Goal: Obtain resource: Download file/media

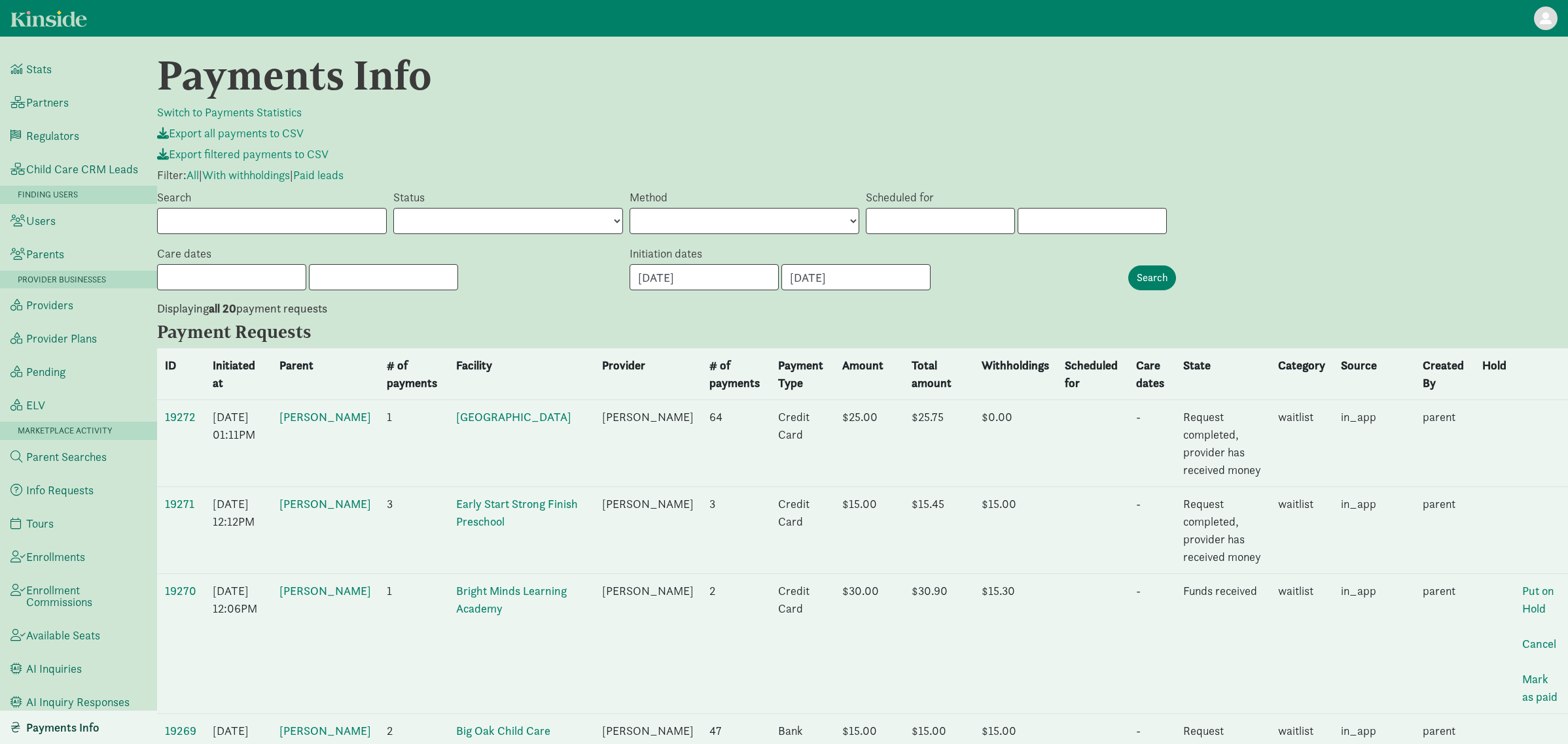
scroll to position [87, 0]
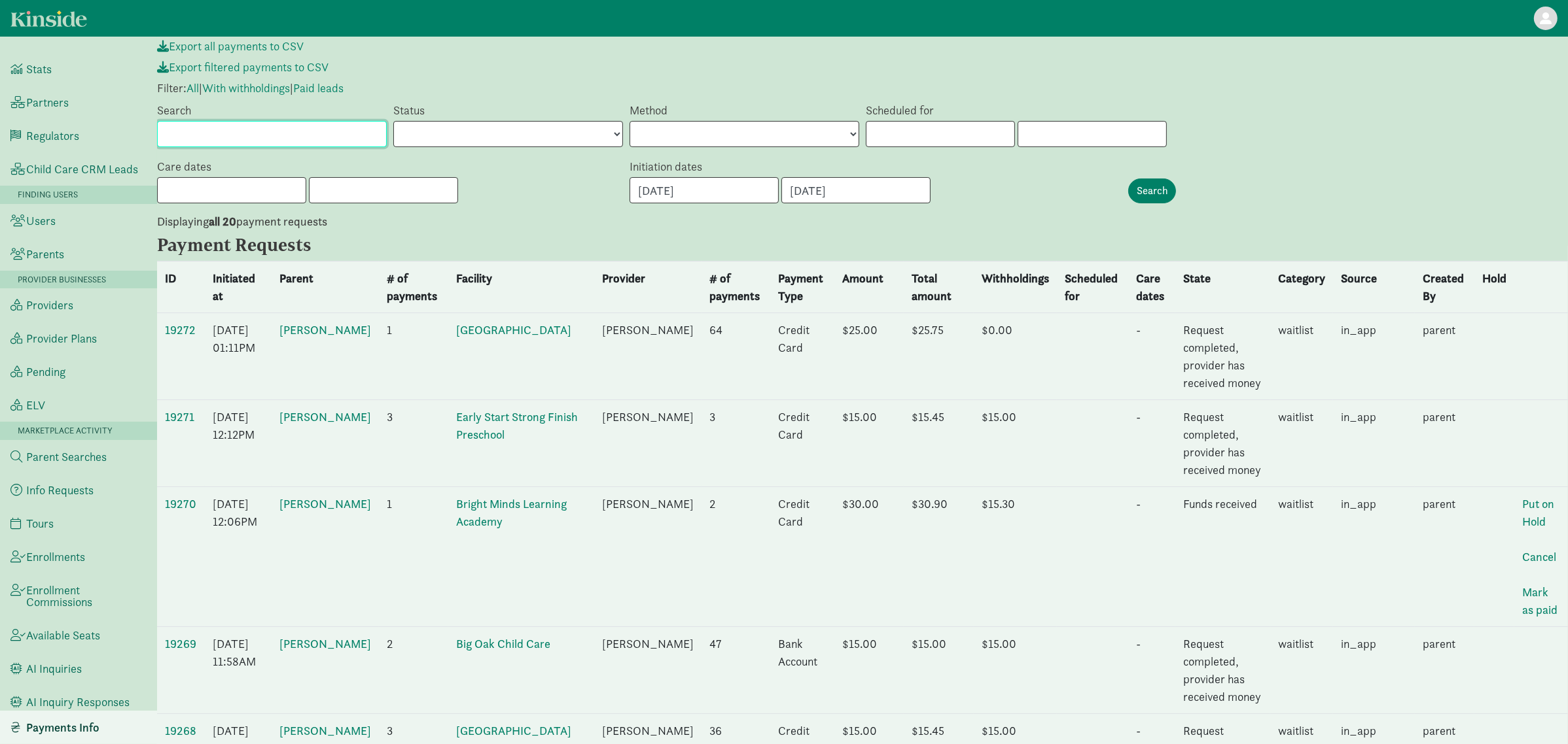
click at [305, 133] on input "Search" at bounding box center [271, 133] width 229 height 26
paste input "Emily Terreros"
type input "Emily Terreros"
drag, startPoint x: 1107, startPoint y: 199, endPoint x: 1217, endPoint y: 186, distance: 110.8
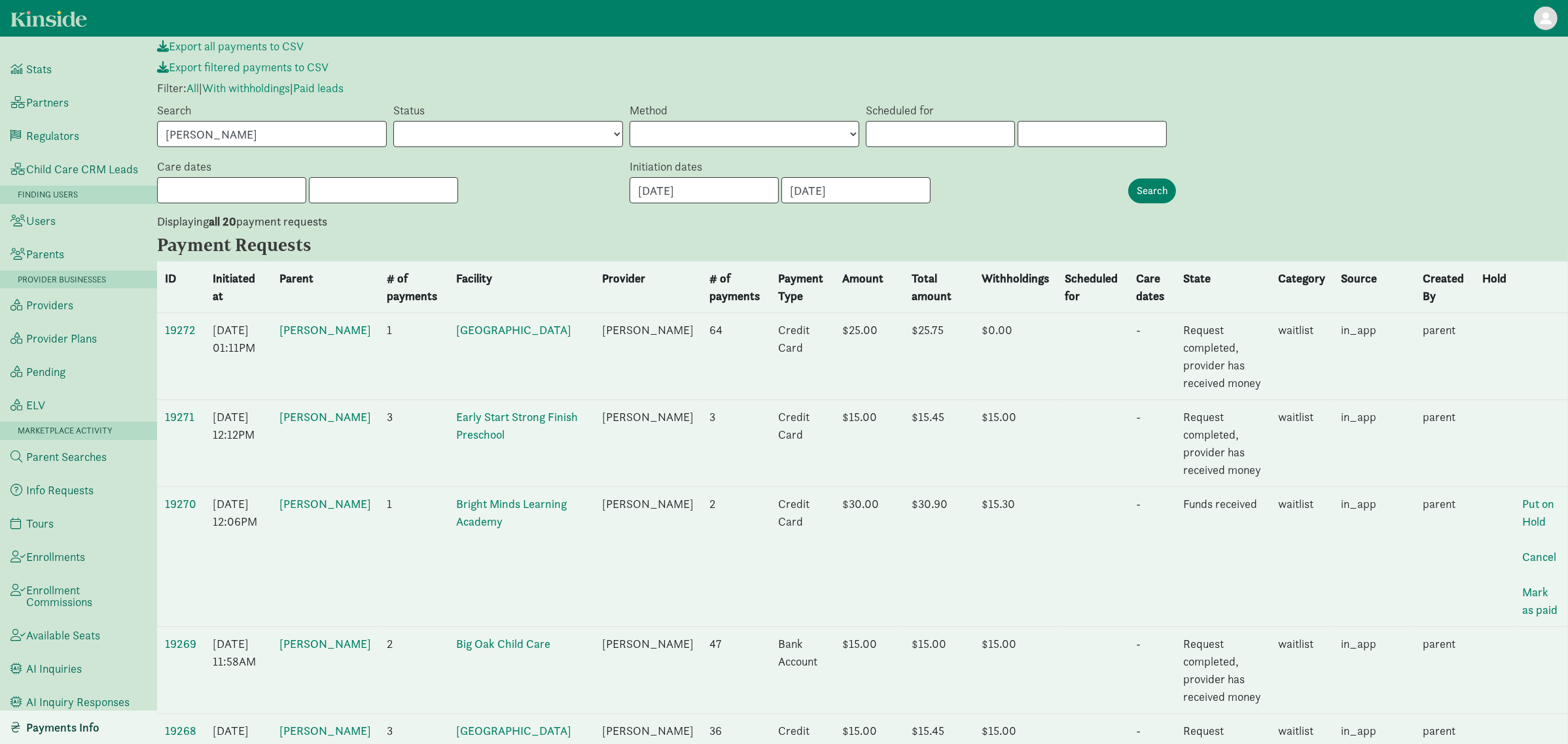
click at [1127, 196] on div "Care dates « September 2025 » Su Mo Tu We Th Fr Sa 31 1 2 3 4 5 6 7 8 9 10 11 1…" at bounding box center [862, 185] width 1417 height 56
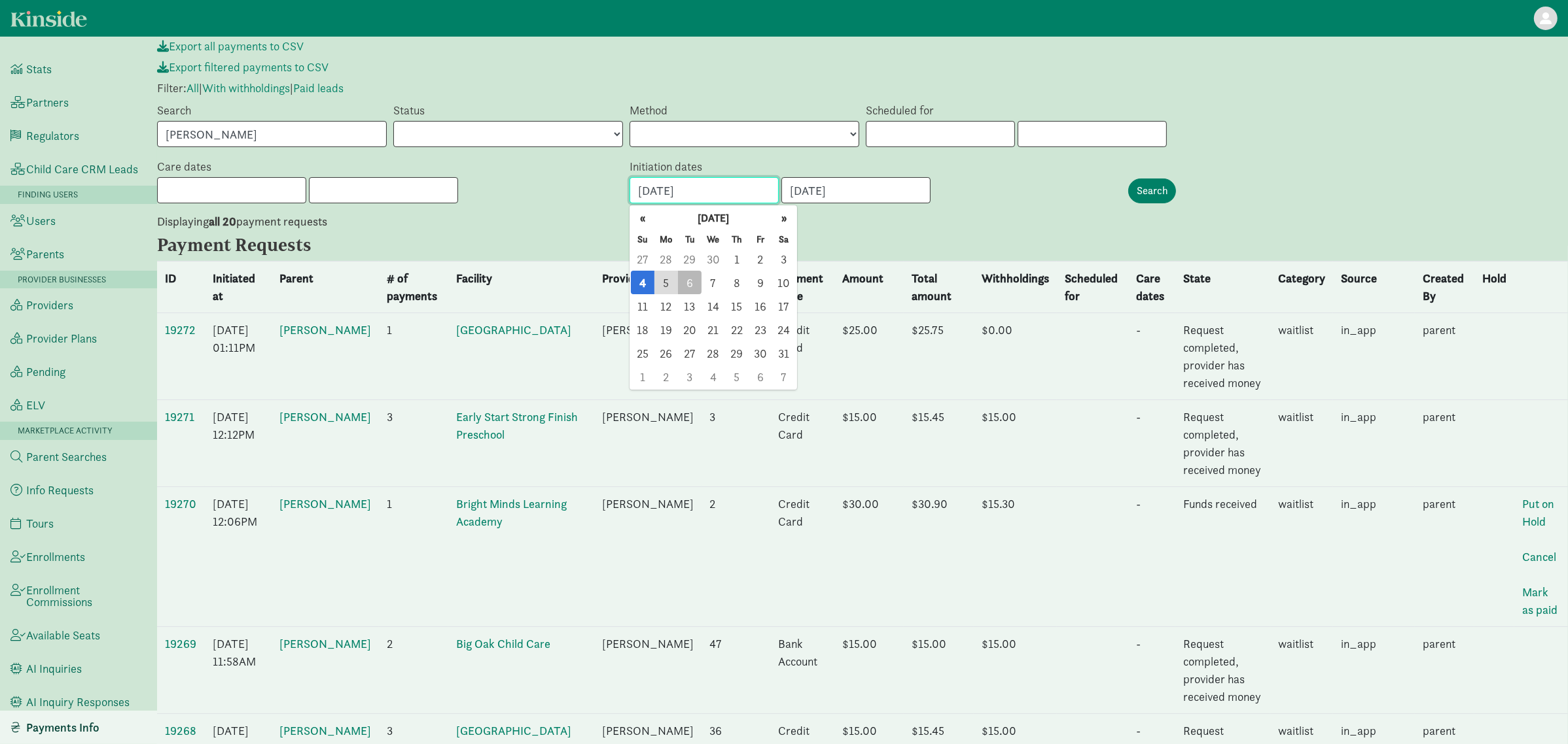
click at [717, 197] on input "05/04/2025" at bounding box center [703, 189] width 149 height 26
click at [662, 253] on span "28" at bounding box center [666, 259] width 23 height 23
type input "04/28/2025"
click at [1105, 209] on div "Care dates « September 2025 » Su Mo Tu We Th Fr Sa 31 1 2 3 4 5 6 7 8 9 10 11 1…" at bounding box center [862, 185] width 1417 height 56
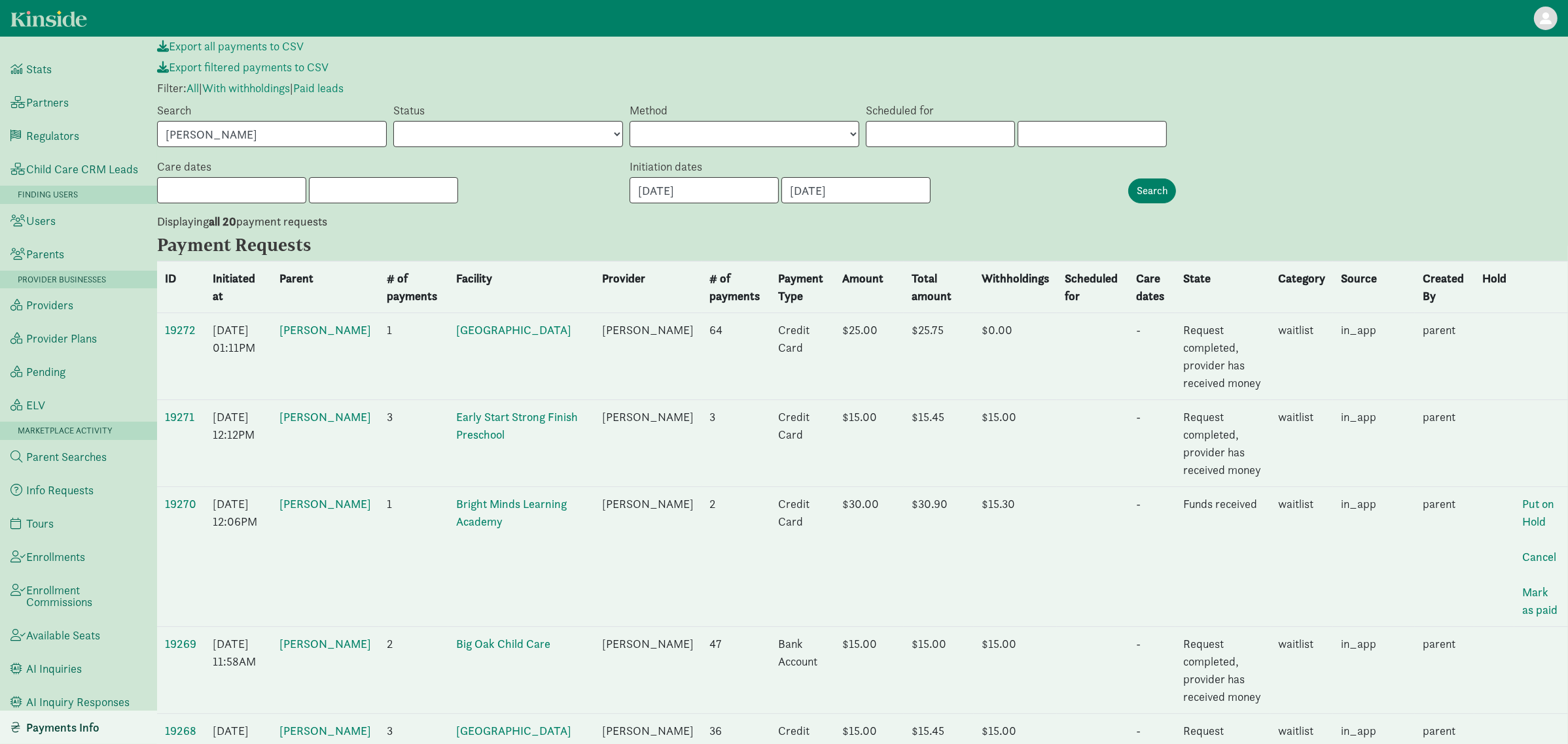
click at [1178, 190] on div "Search" at bounding box center [1184, 191] width 118 height 25
click at [1144, 190] on input "Search" at bounding box center [1152, 191] width 48 height 25
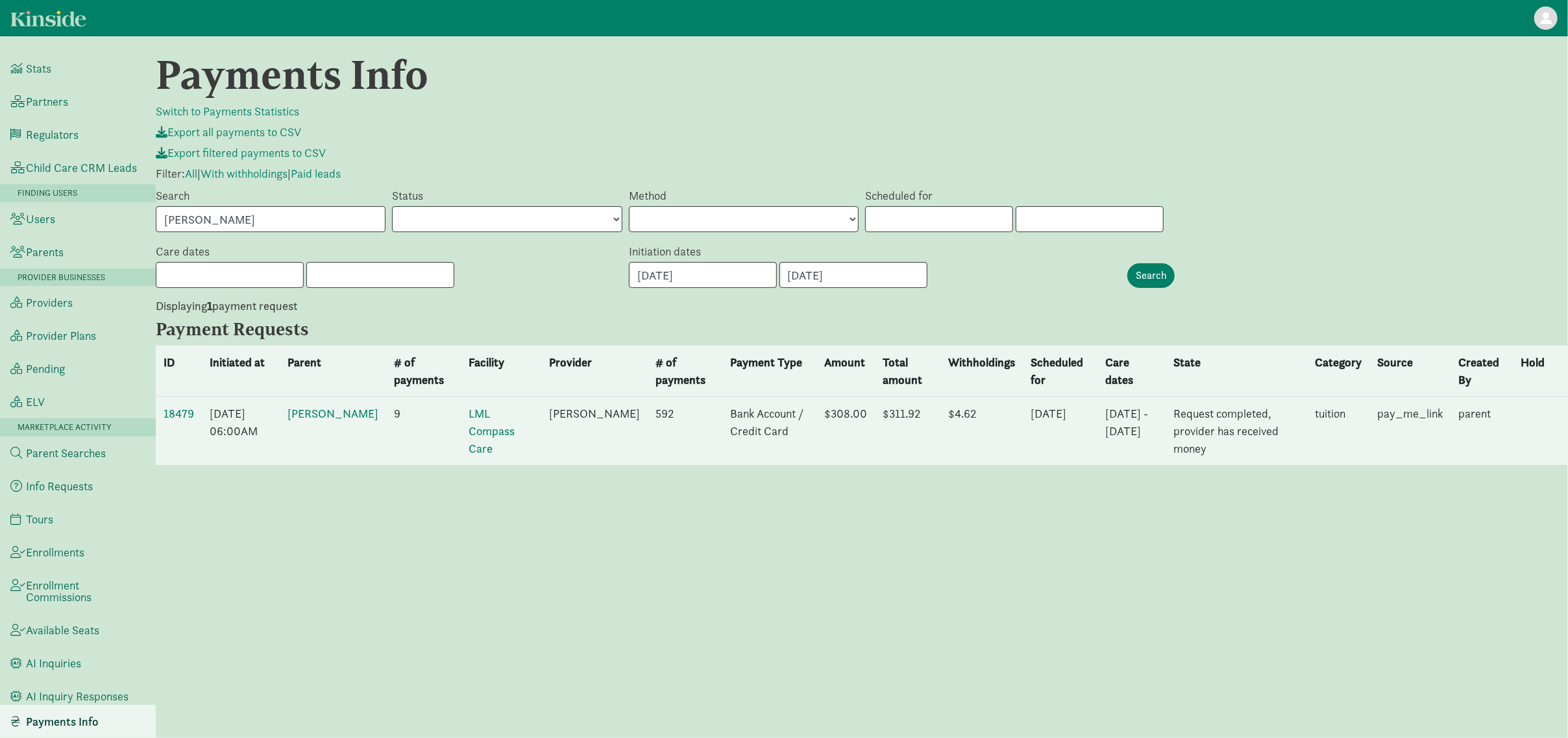
click at [1305, 567] on div "Payments Info Switch to Payments Statistics Export all payments to CSV Export f…" at bounding box center [862, 387] width 1412 height 671
drag, startPoint x: 534, startPoint y: 407, endPoint x: 585, endPoint y: 441, distance: 61.3
click at [585, 441] on td "Joel Johnston" at bounding box center [594, 431] width 107 height 69
click at [837, 534] on div "Payments Info Switch to Payments Statistics Export all payments to CSV Export f…" at bounding box center [862, 387] width 1412 height 671
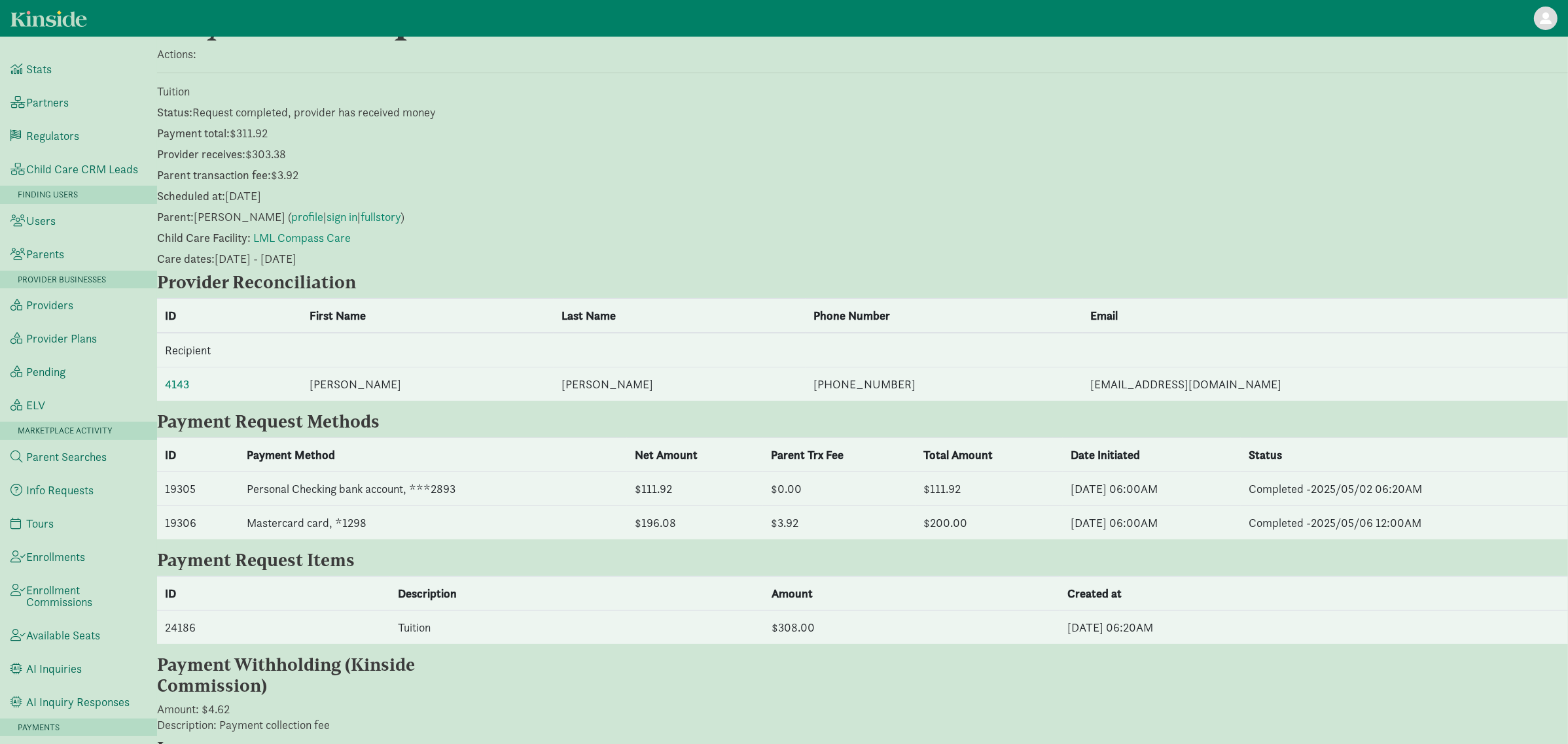
scroll to position [87, 0]
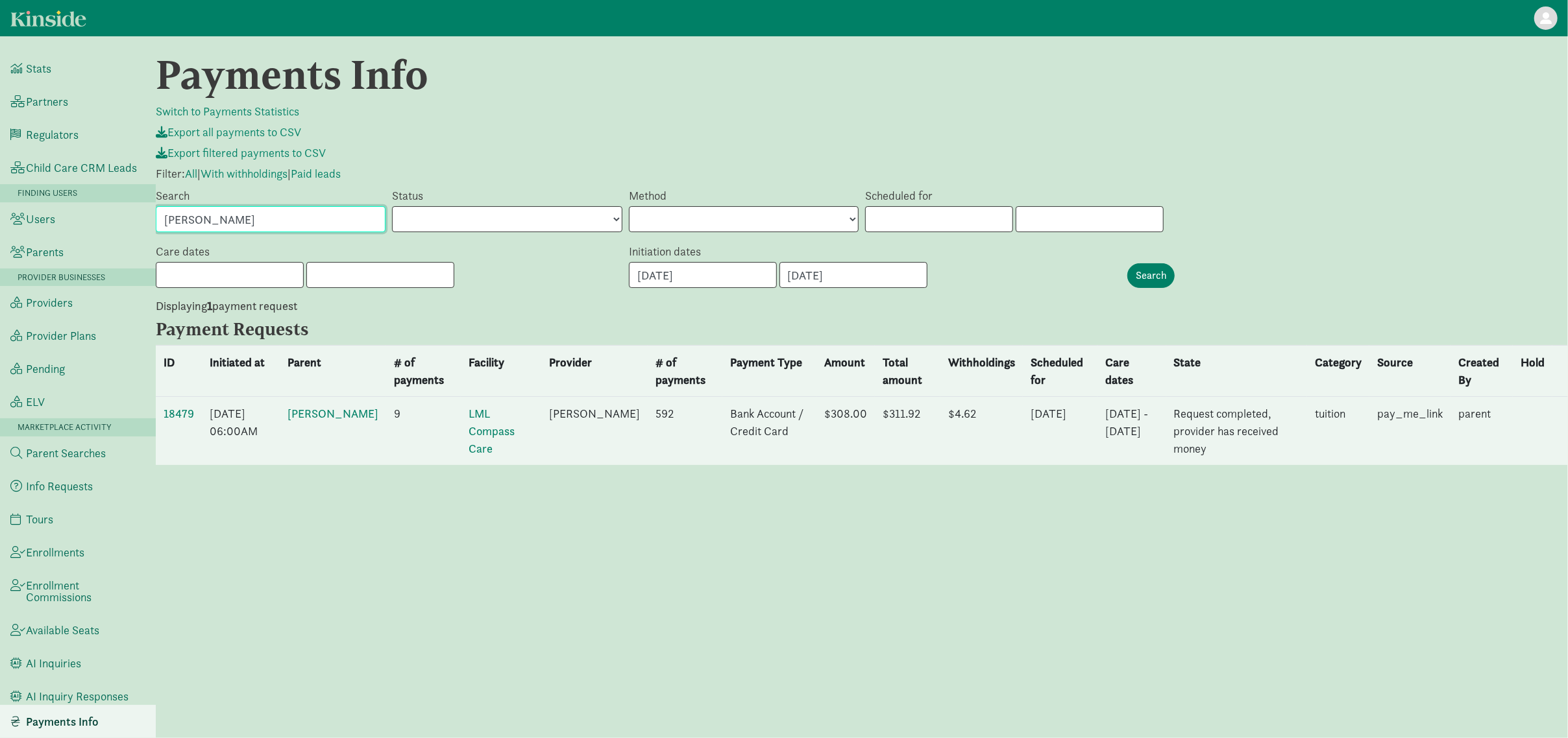
click at [338, 221] on input "[PERSON_NAME]" at bounding box center [271, 218] width 230 height 26
click at [338, 221] on input "Emily Terreros" at bounding box center [271, 218] width 230 height 26
drag, startPoint x: 815, startPoint y: 706, endPoint x: 911, endPoint y: 707, distance: 96.0
click at [911, 707] on div "Payments Info Switch to Payments Statistics Export all payments to CSV Export f…" at bounding box center [862, 387] width 1412 height 671
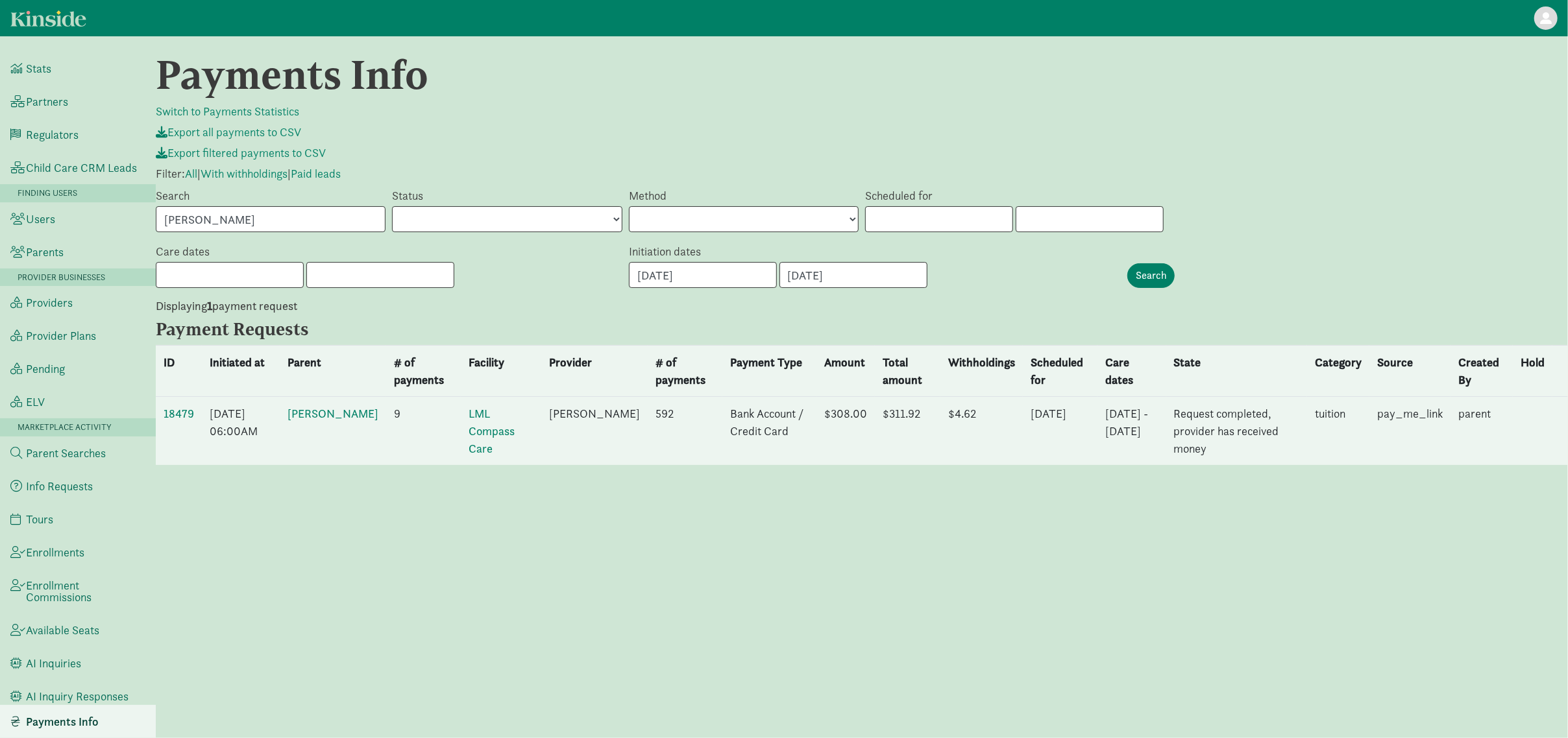
click at [942, 661] on div "Payments Info Switch to Payments Statistics Export all payments to CSV Export f…" at bounding box center [862, 387] width 1412 height 671
click at [282, 212] on input "Emily Terreros" at bounding box center [271, 218] width 230 height 26
click at [753, 280] on input "04/28/2025" at bounding box center [703, 275] width 148 height 26
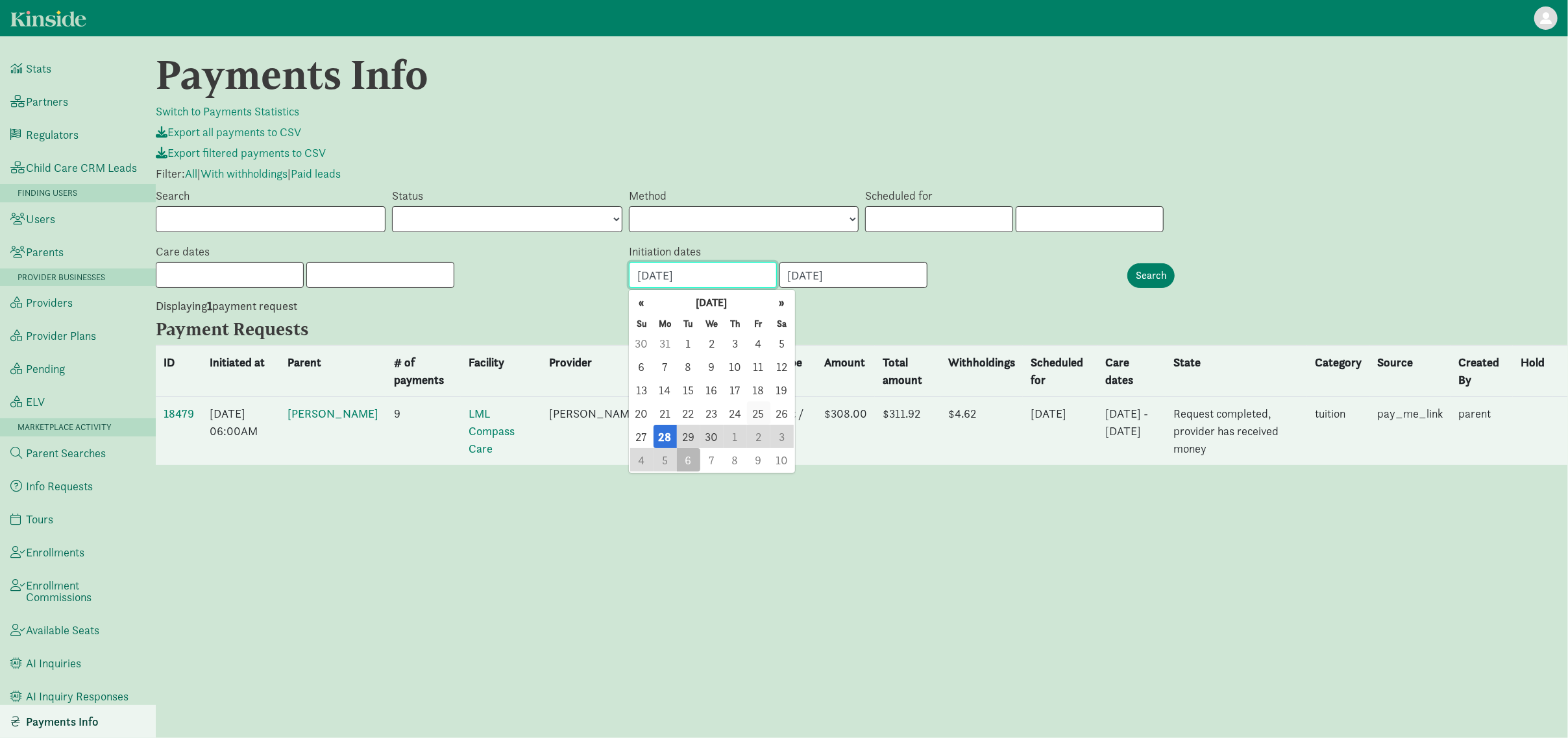
click at [762, 410] on span "25" at bounding box center [759, 413] width 23 height 23
type input "04/25/2025"
click at [895, 272] on input "05/06/2025" at bounding box center [854, 275] width 148 height 26
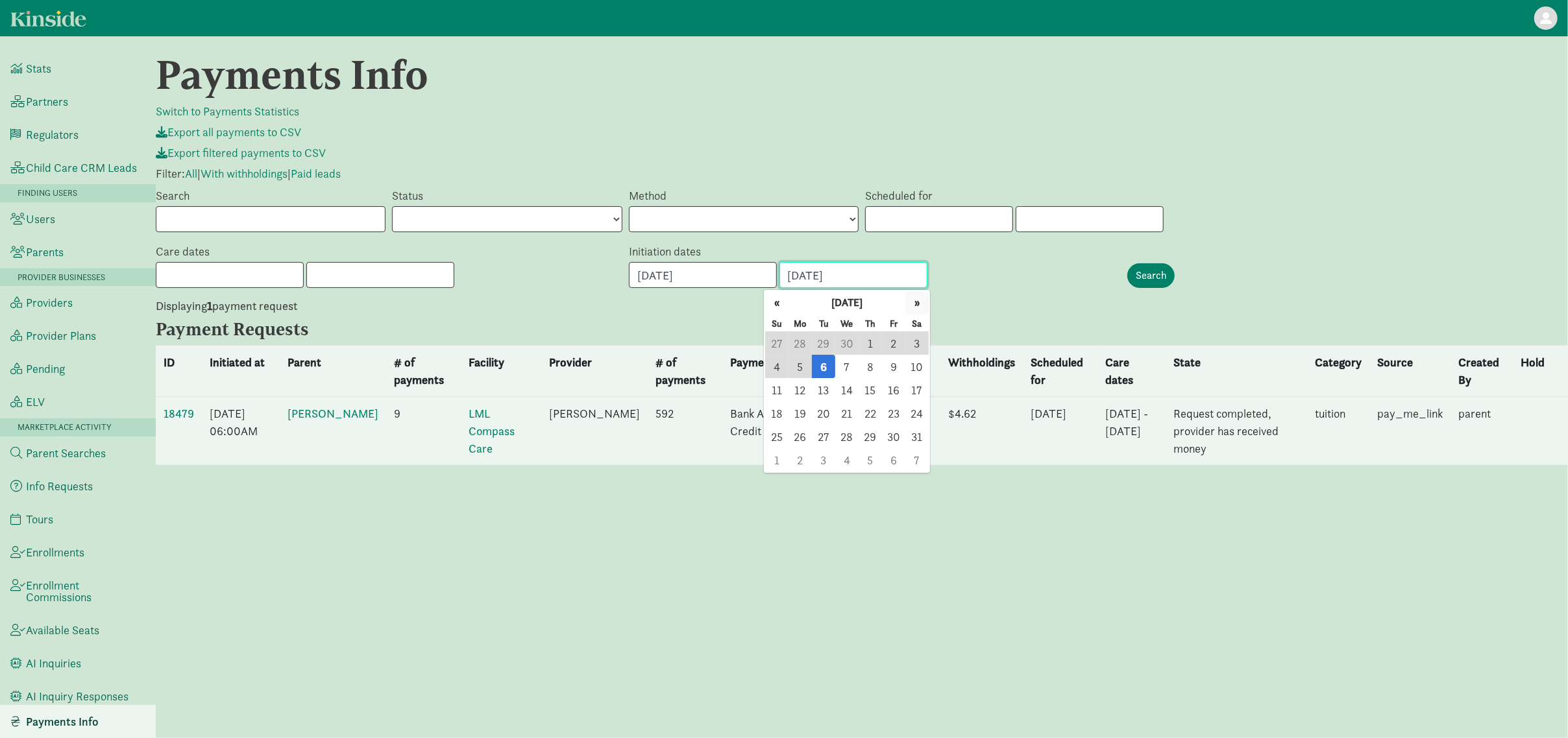
click at [921, 300] on button "»" at bounding box center [917, 303] width 23 height 23
click at [888, 338] on span "6" at bounding box center [894, 343] width 23 height 23
type input "06/06/2025"
click at [1162, 273] on input "Search" at bounding box center [1151, 276] width 47 height 25
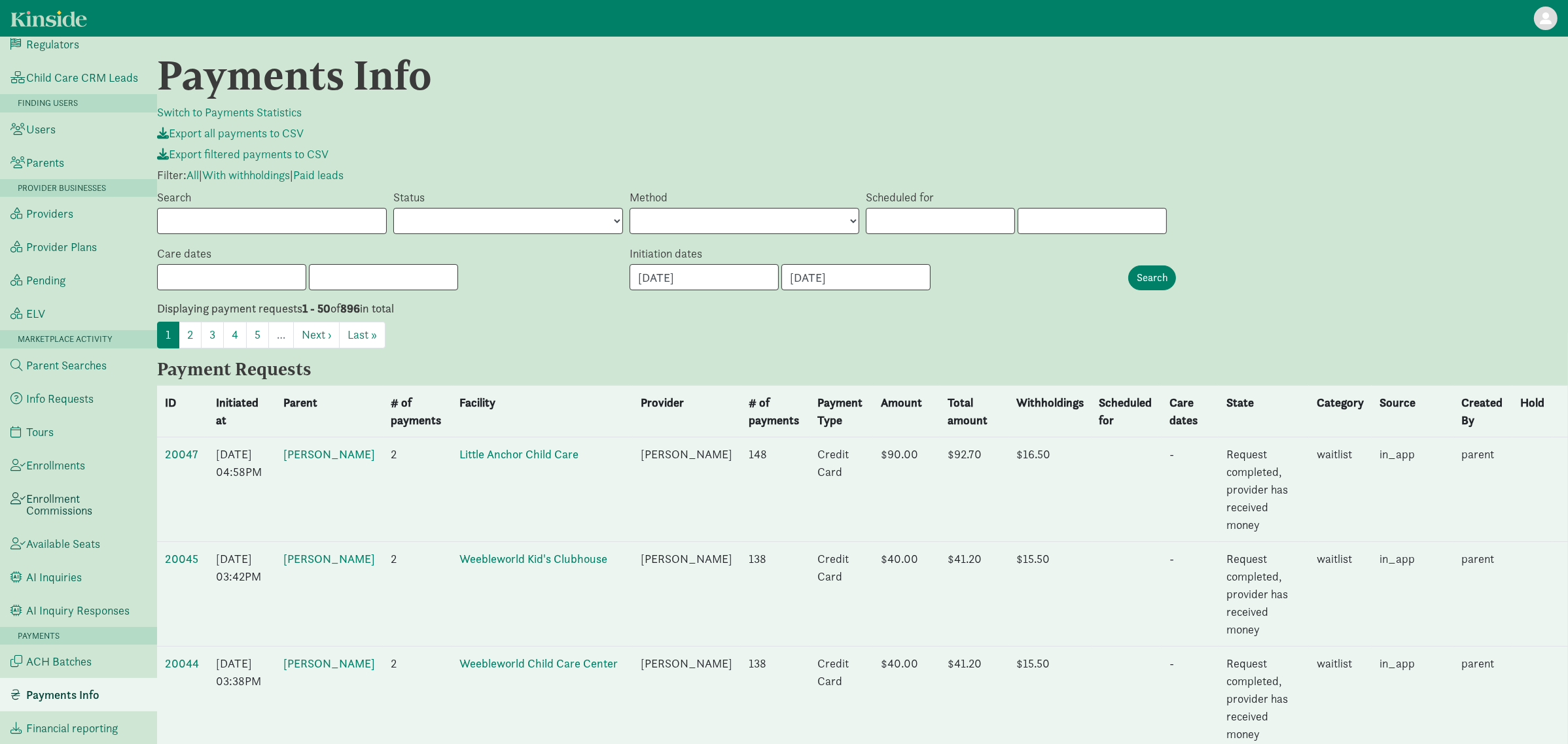
scroll to position [174, 0]
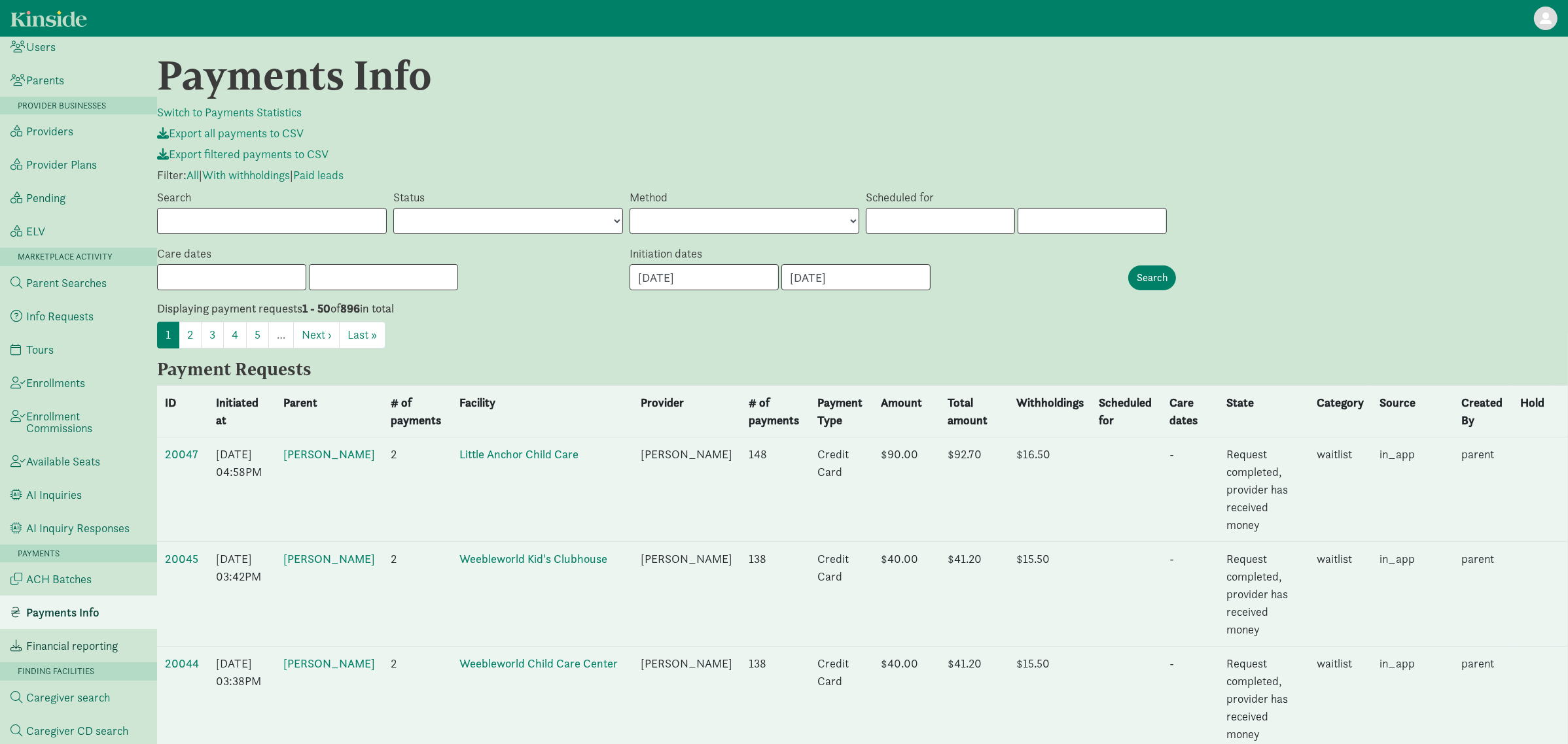
click at [93, 646] on span "Financial reporting" at bounding box center [72, 646] width 92 height 12
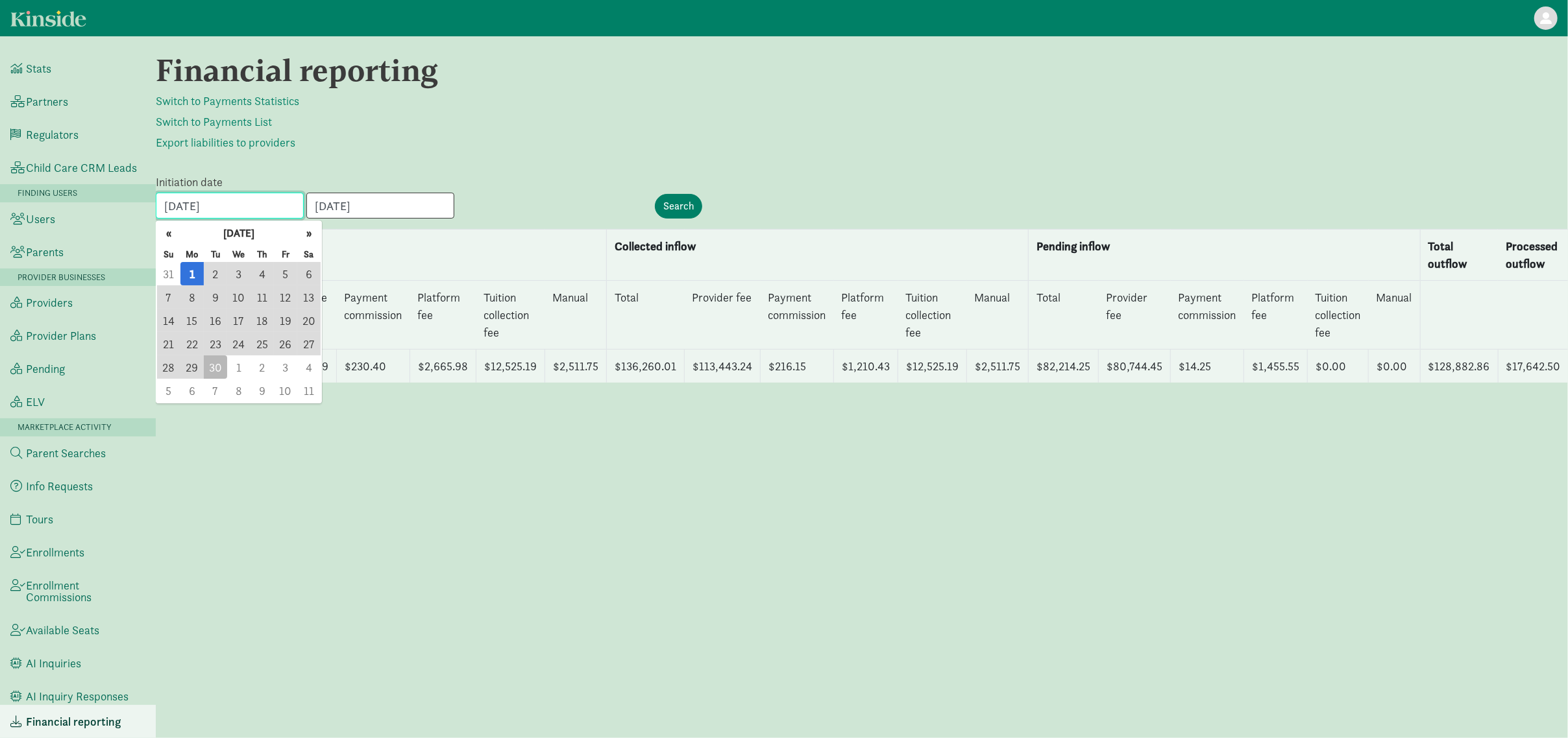
click at [255, 200] on input "09/01/2025" at bounding box center [229, 205] width 148 height 26
click at [169, 239] on button "«" at bounding box center [169, 233] width 23 height 23
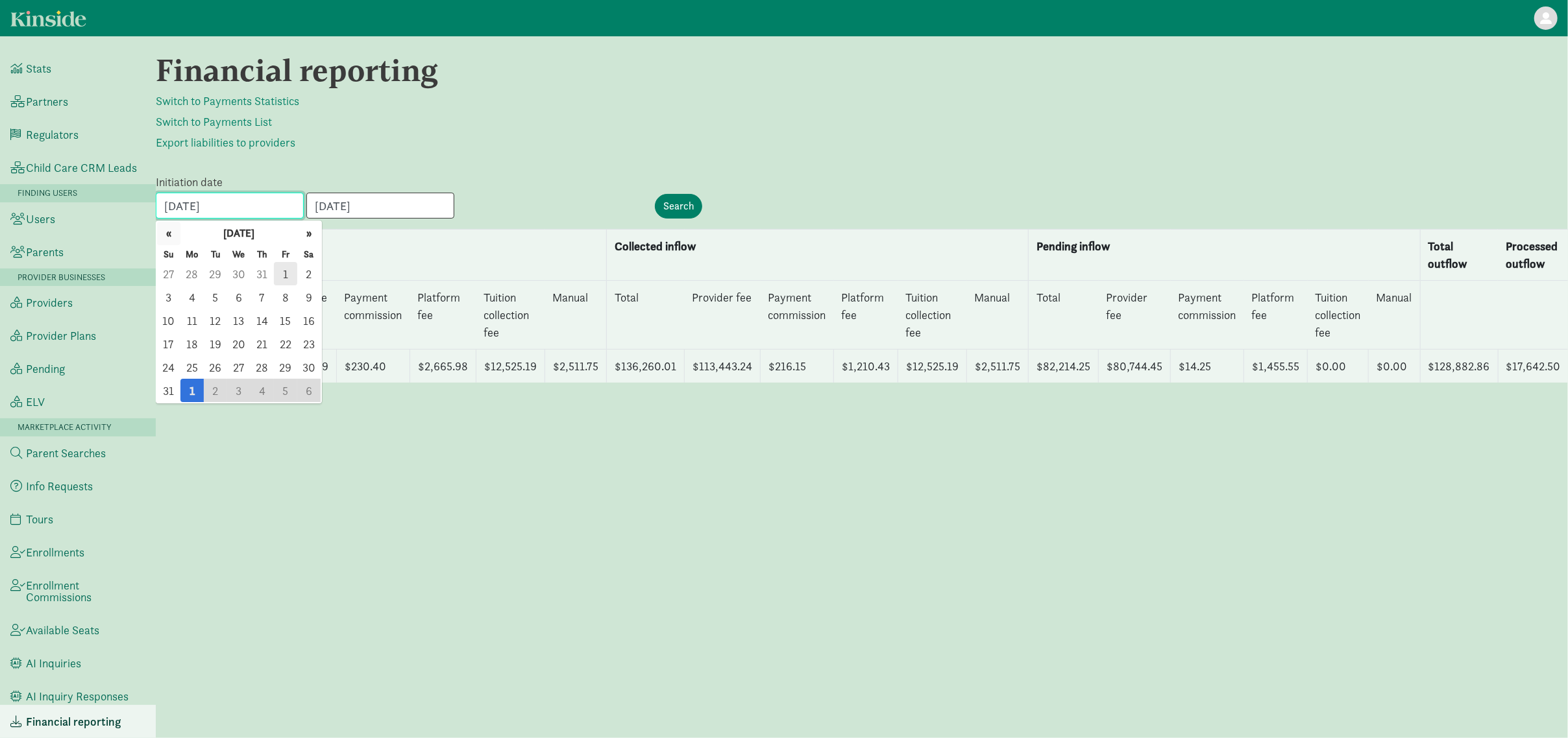
click at [169, 239] on button "«" at bounding box center [169, 233] width 23 height 23
click at [170, 236] on button "«" at bounding box center [169, 233] width 23 height 23
click at [284, 343] on span "25" at bounding box center [286, 343] width 23 height 23
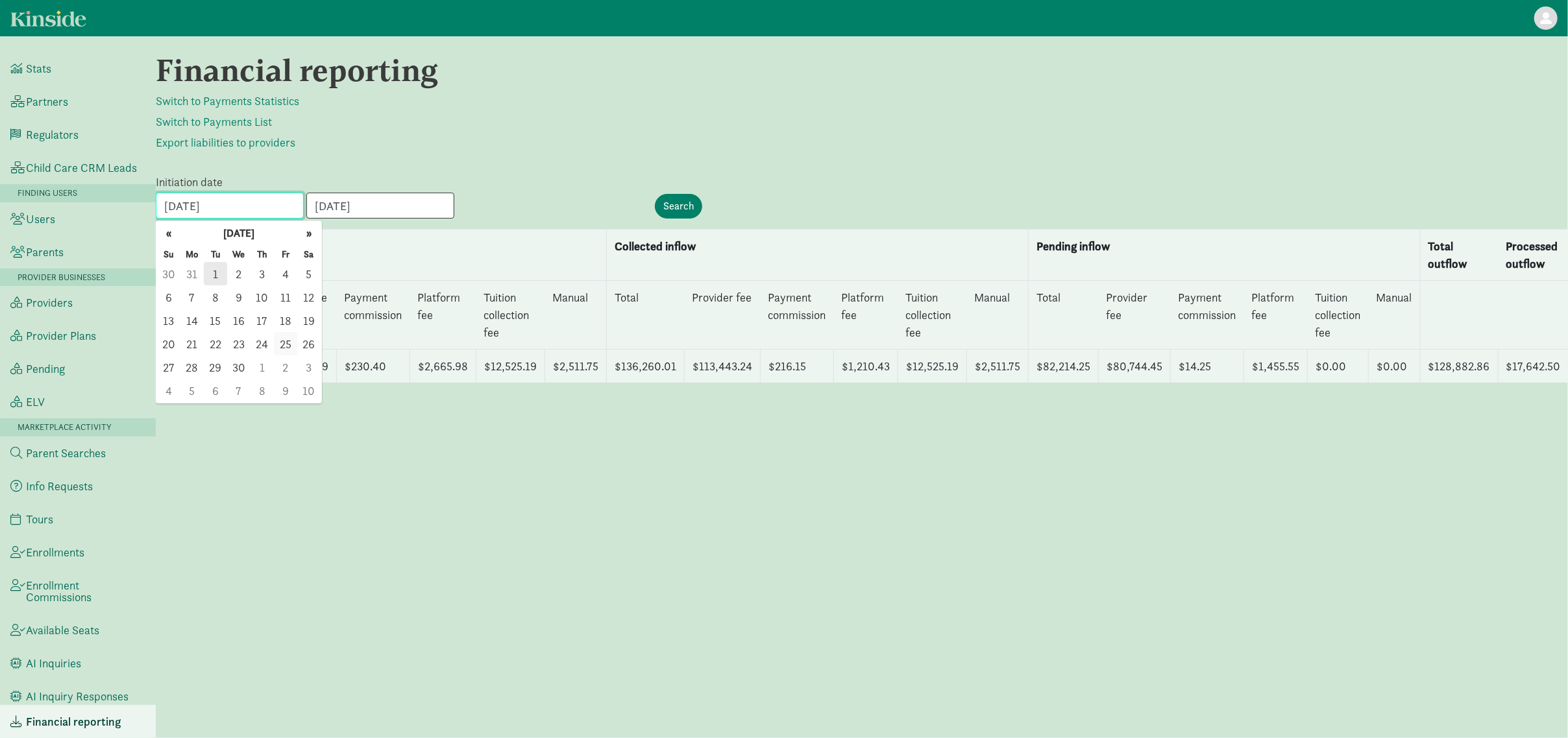
type input "04/25/2025"
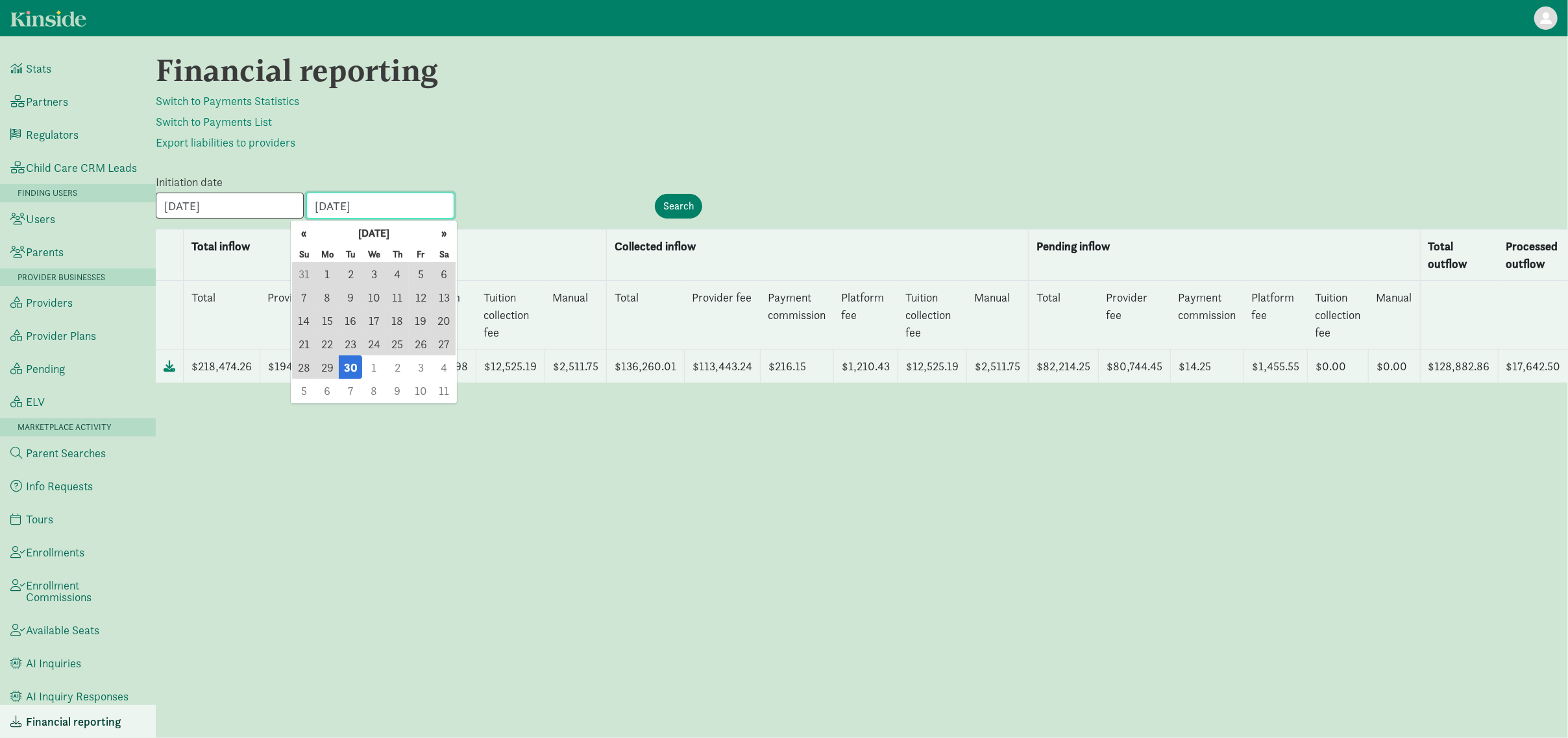
click at [374, 208] on input "09/30/2025" at bounding box center [380, 205] width 148 height 26
click at [305, 234] on button "«" at bounding box center [304, 233] width 23 height 23
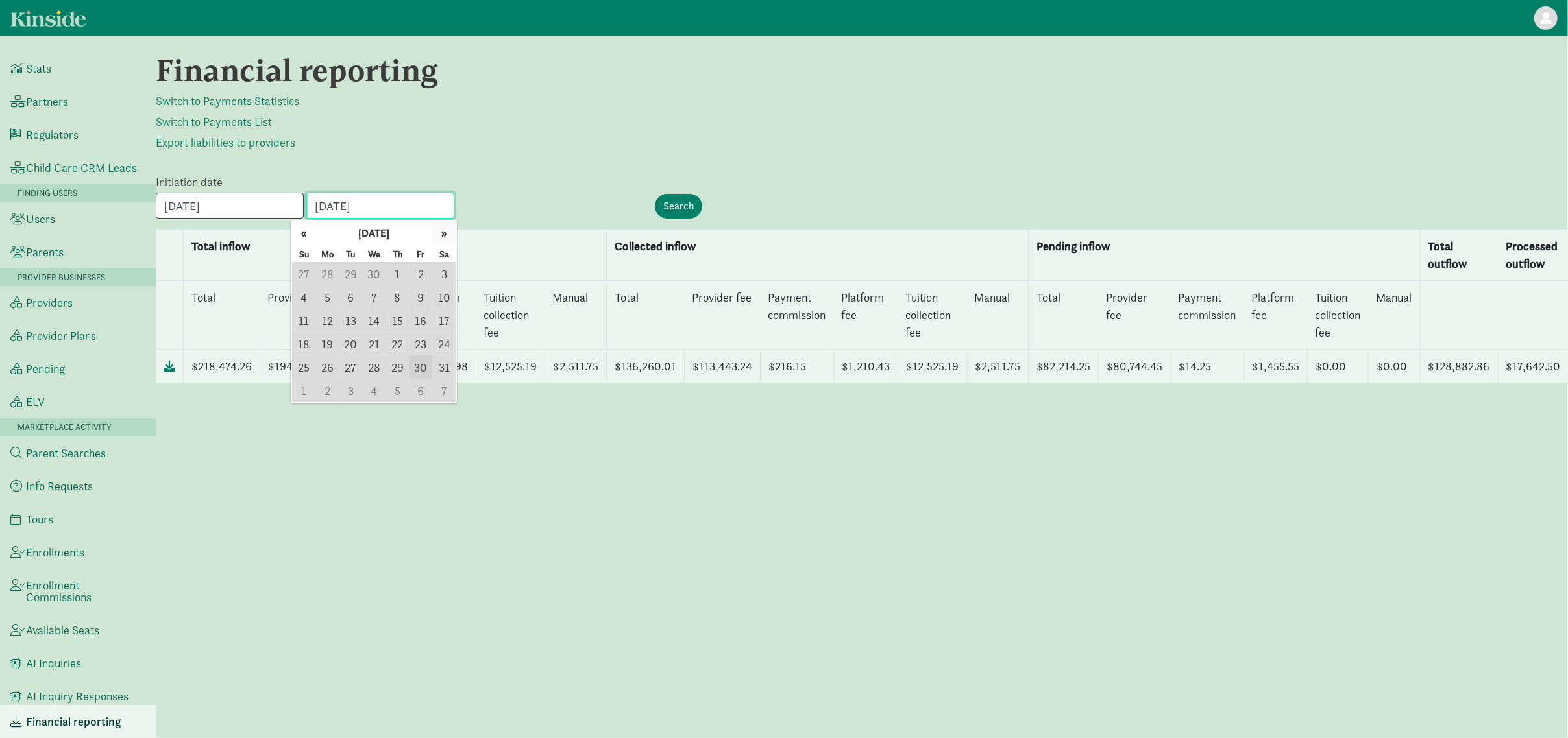
click at [448, 236] on button "»" at bounding box center [444, 233] width 23 height 23
click at [416, 271] on span "6" at bounding box center [421, 274] width 23 height 23
type input "06/06/2025"
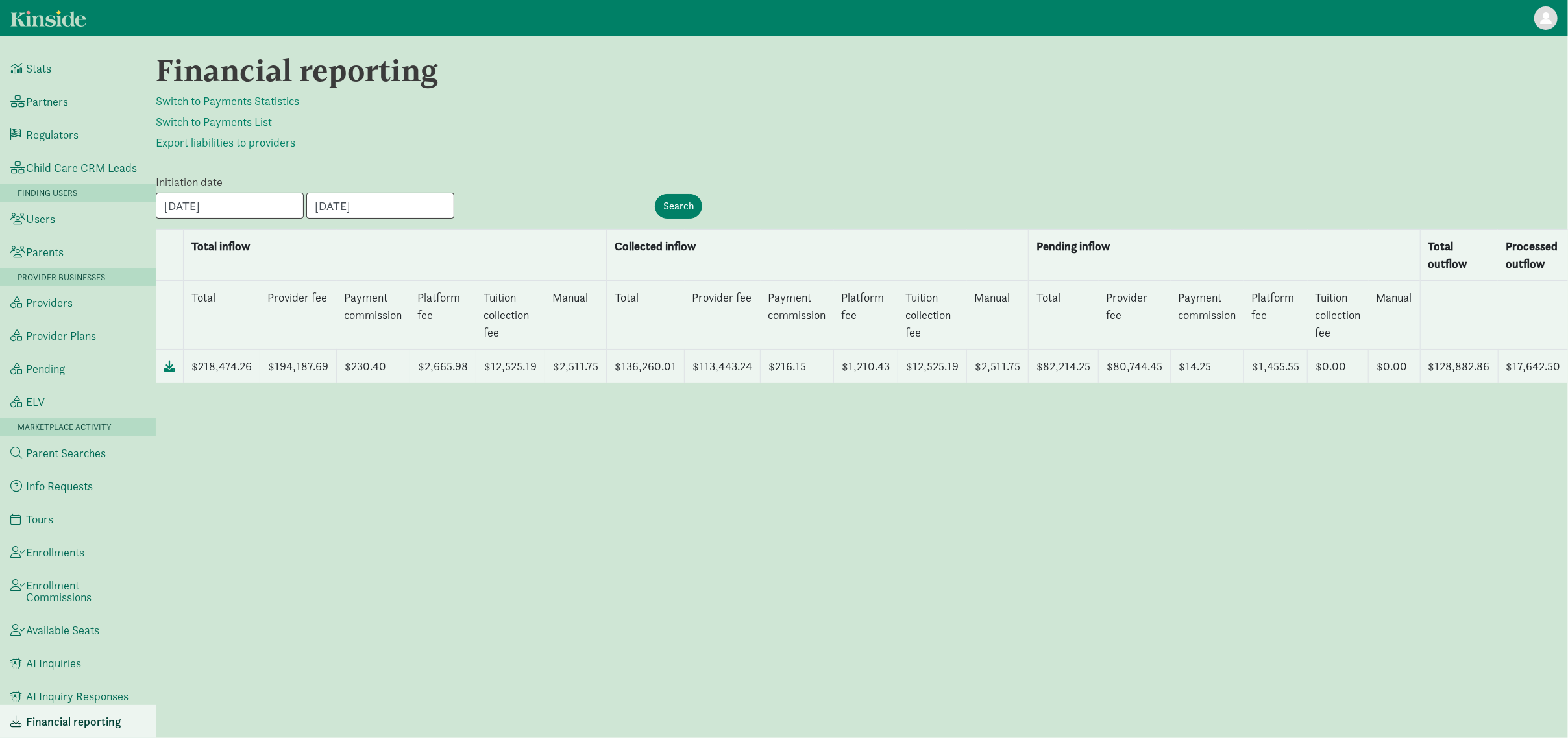
click at [724, 166] on div "Financial reporting Switch to Payments Statistics Switch to Payments List Expor…" at bounding box center [862, 387] width 1412 height 671
click at [664, 199] on input "Search" at bounding box center [678, 206] width 47 height 25
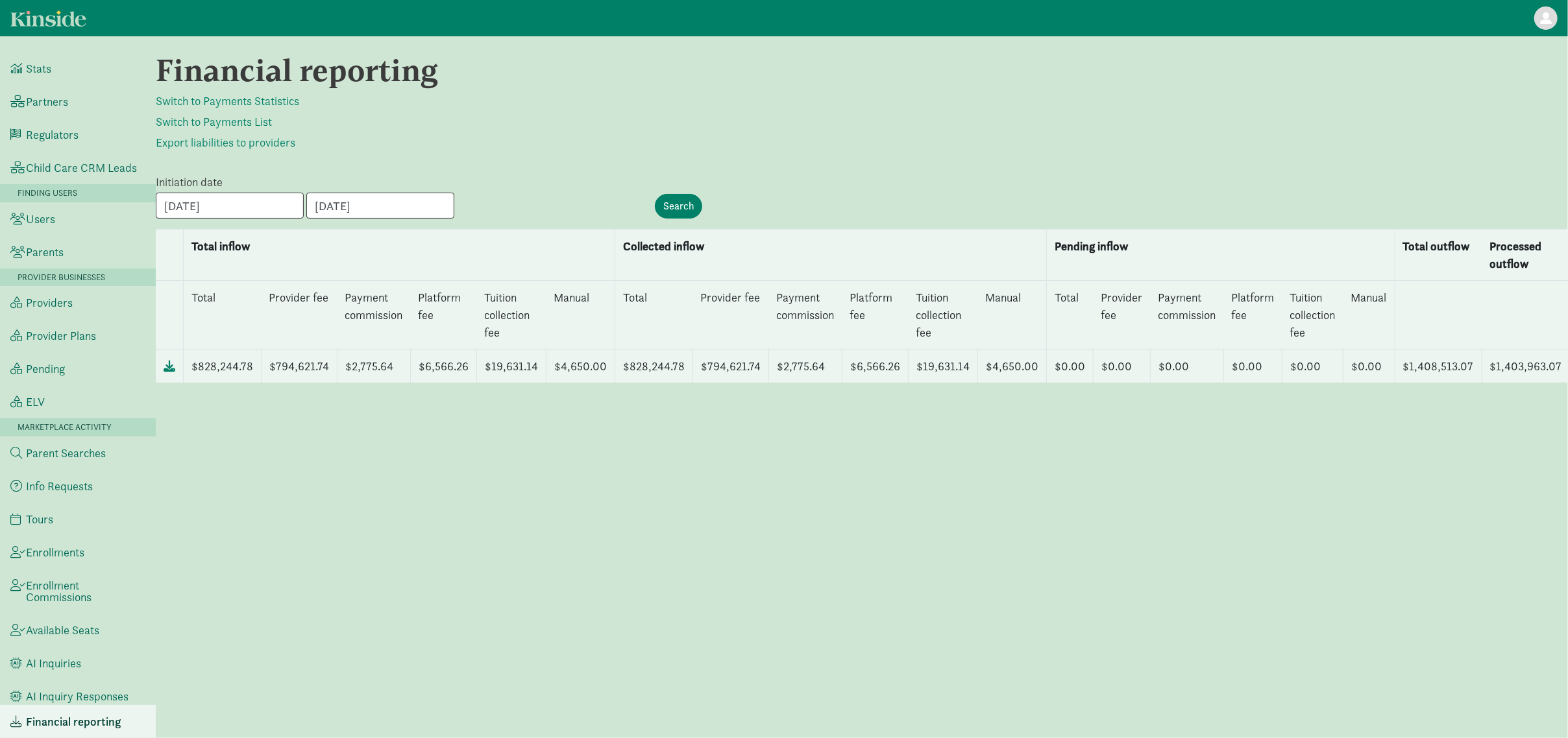
click at [445, 541] on div "Financial reporting Switch to Payments Statistics Switch to Payments List Expor…" at bounding box center [862, 387] width 1412 height 671
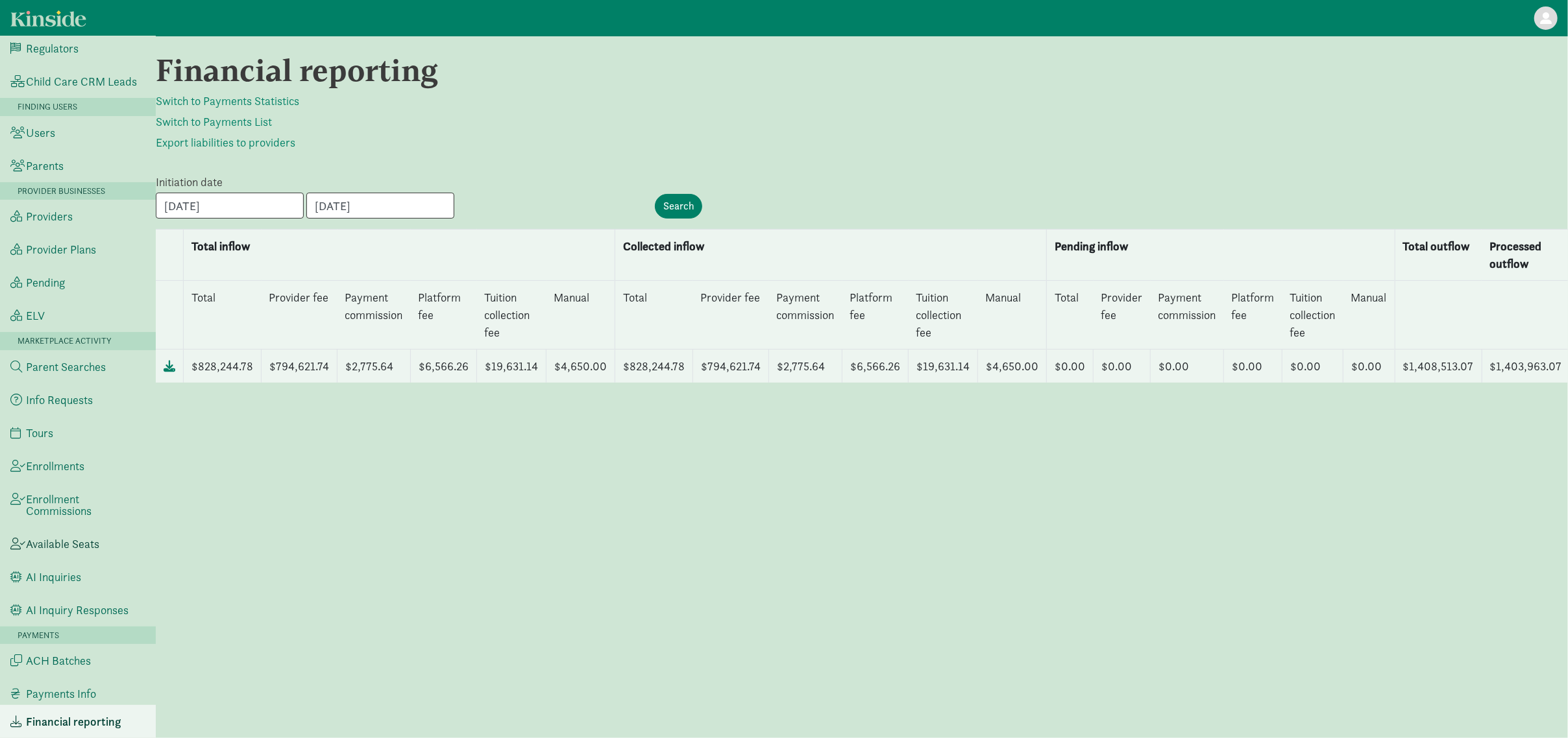
scroll to position [173, 0]
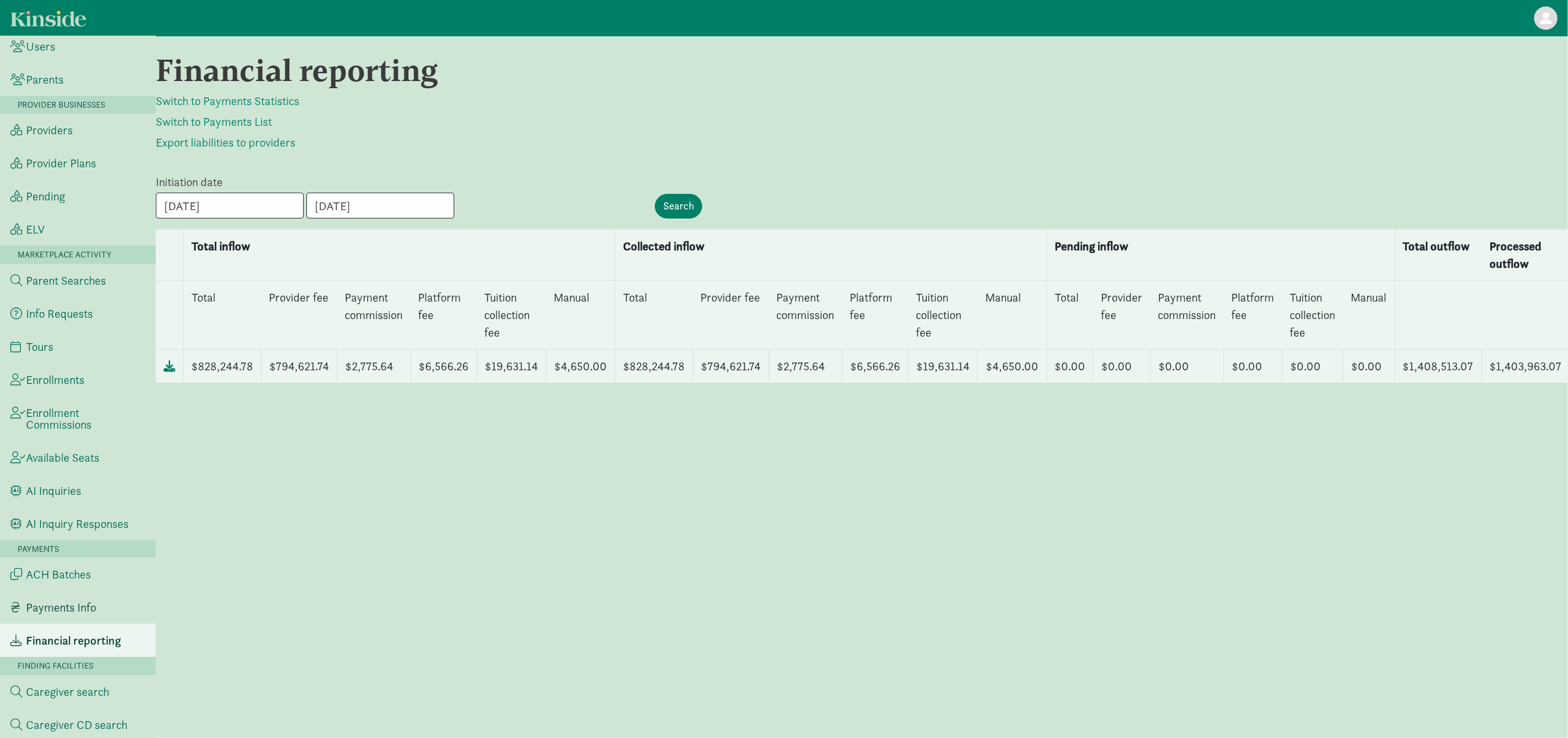
click at [74, 613] on link "Payments Info" at bounding box center [78, 607] width 156 height 33
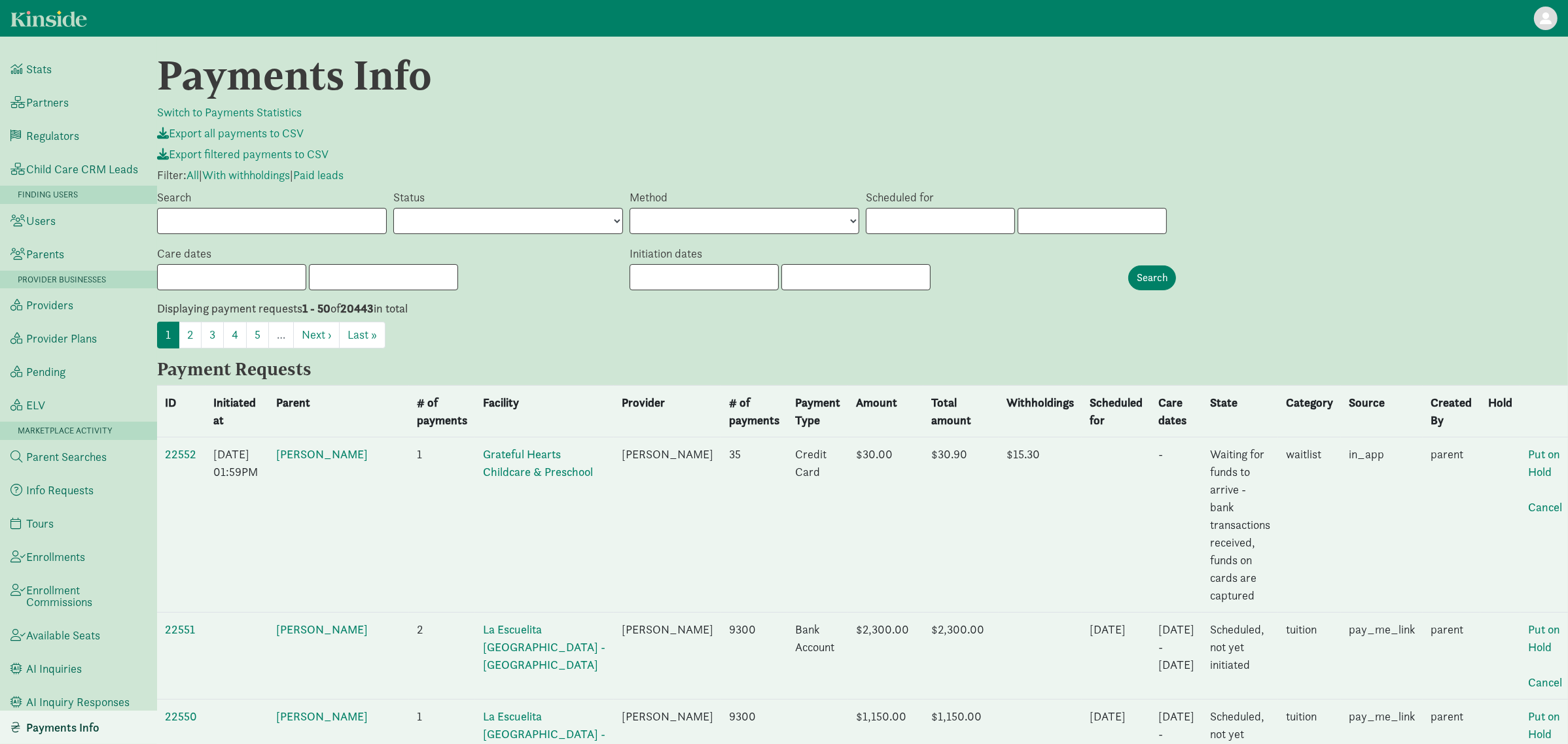
click at [348, 229] on input "Search" at bounding box center [271, 220] width 229 height 26
type input "[PERSON_NAME]"
click at [1147, 265] on input "Search" at bounding box center [1152, 278] width 48 height 25
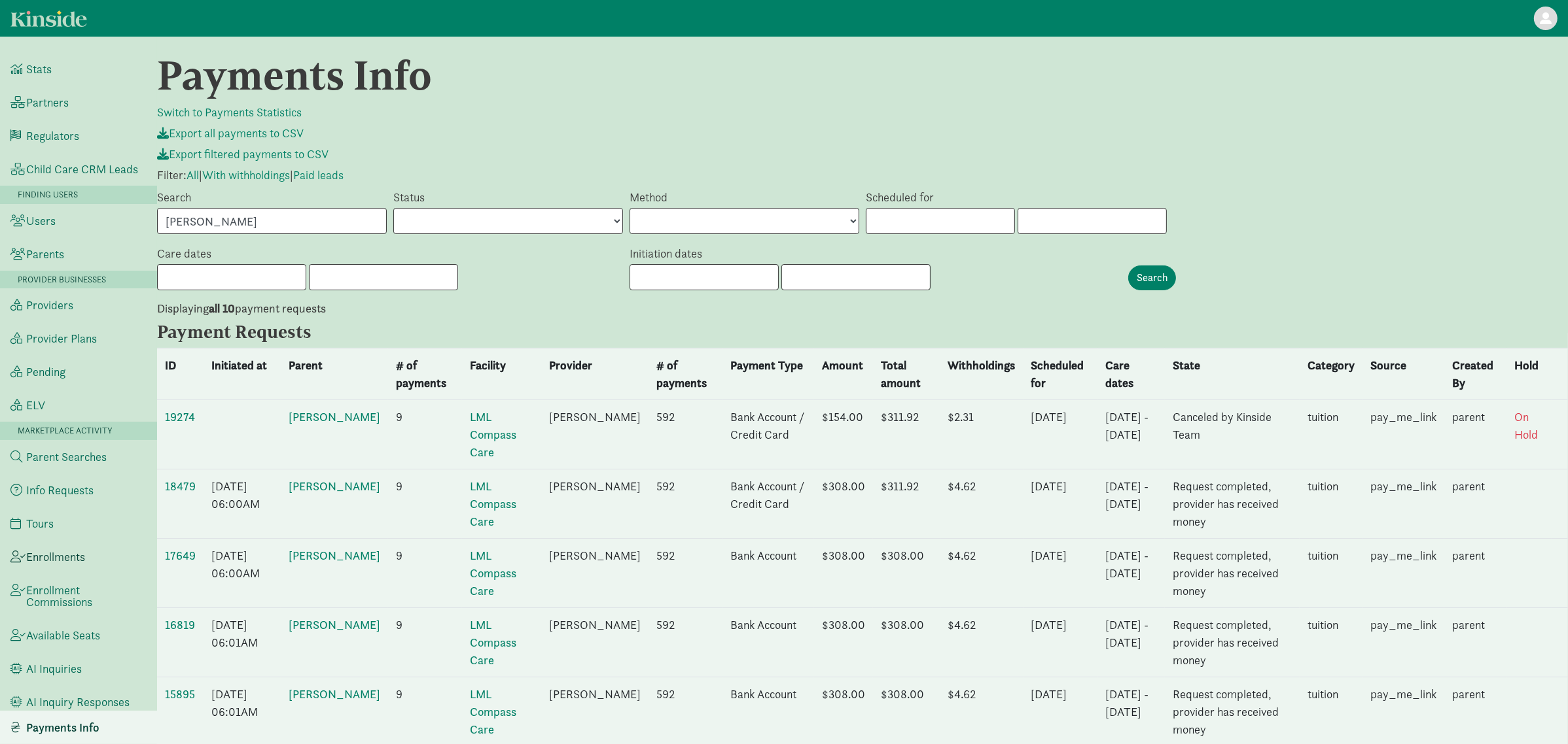
scroll to position [262, 0]
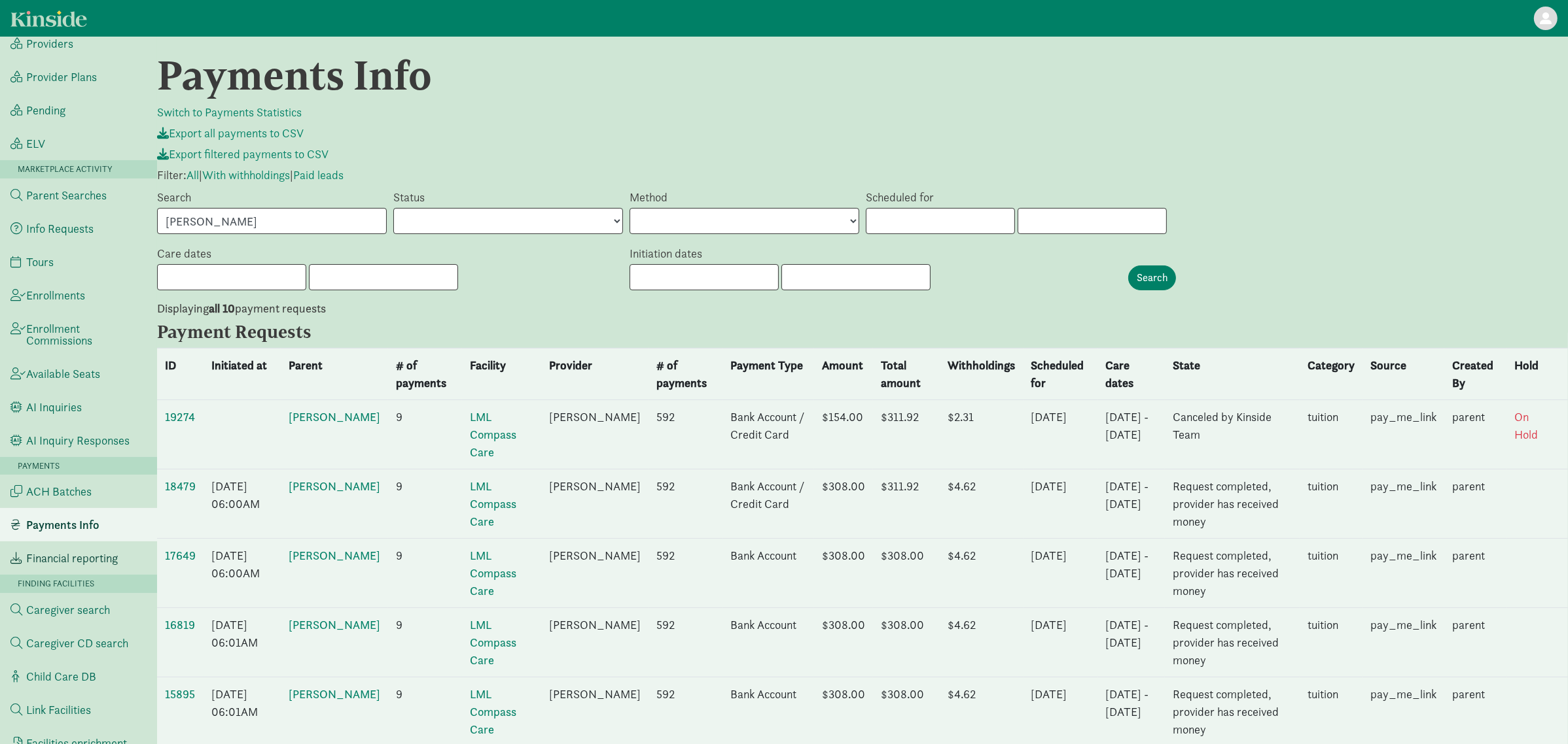
click at [56, 565] on link "Financial reporting" at bounding box center [78, 558] width 157 height 33
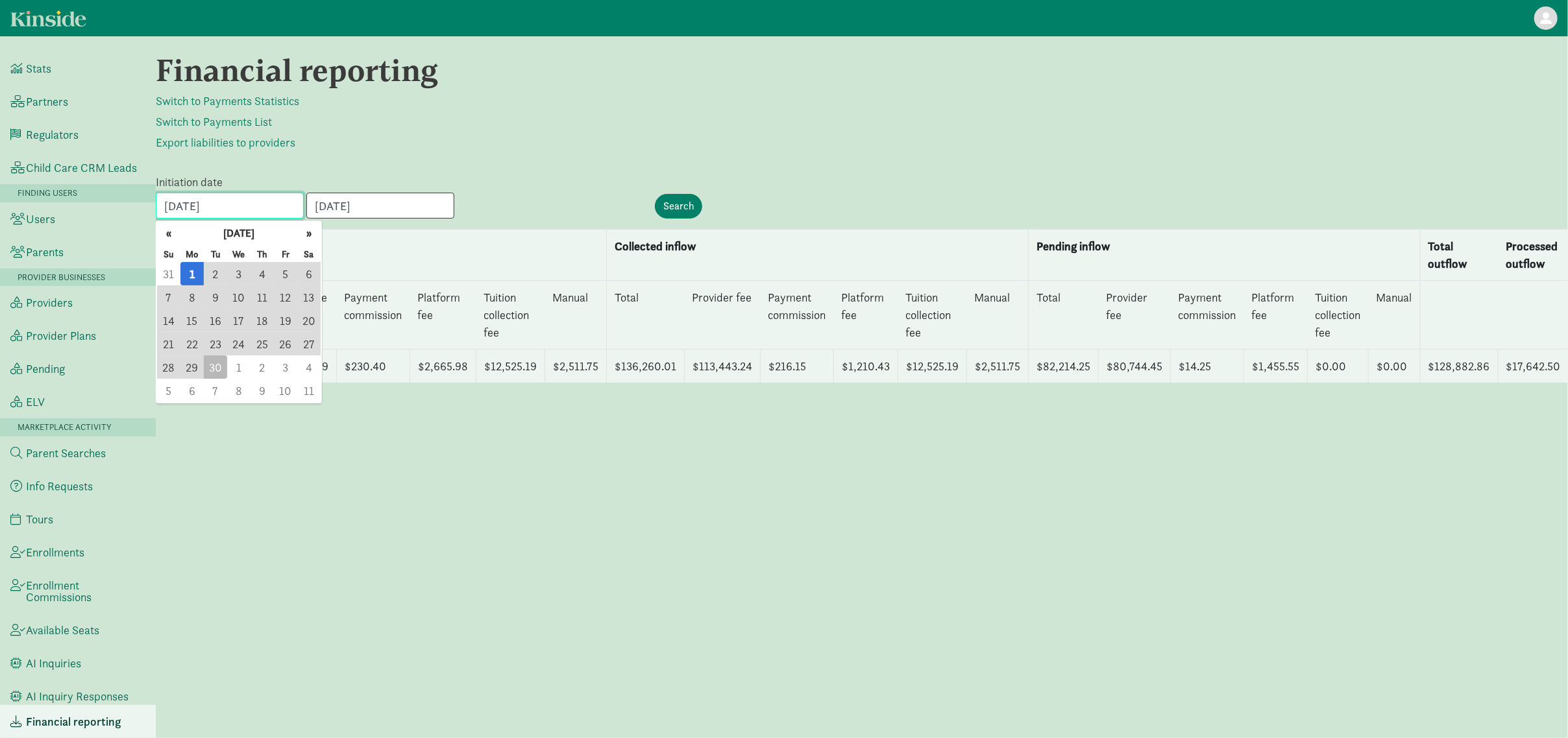
click at [263, 198] on input "09/01/2025" at bounding box center [229, 205] width 148 height 26
click at [169, 236] on button "«" at bounding box center [169, 233] width 23 height 23
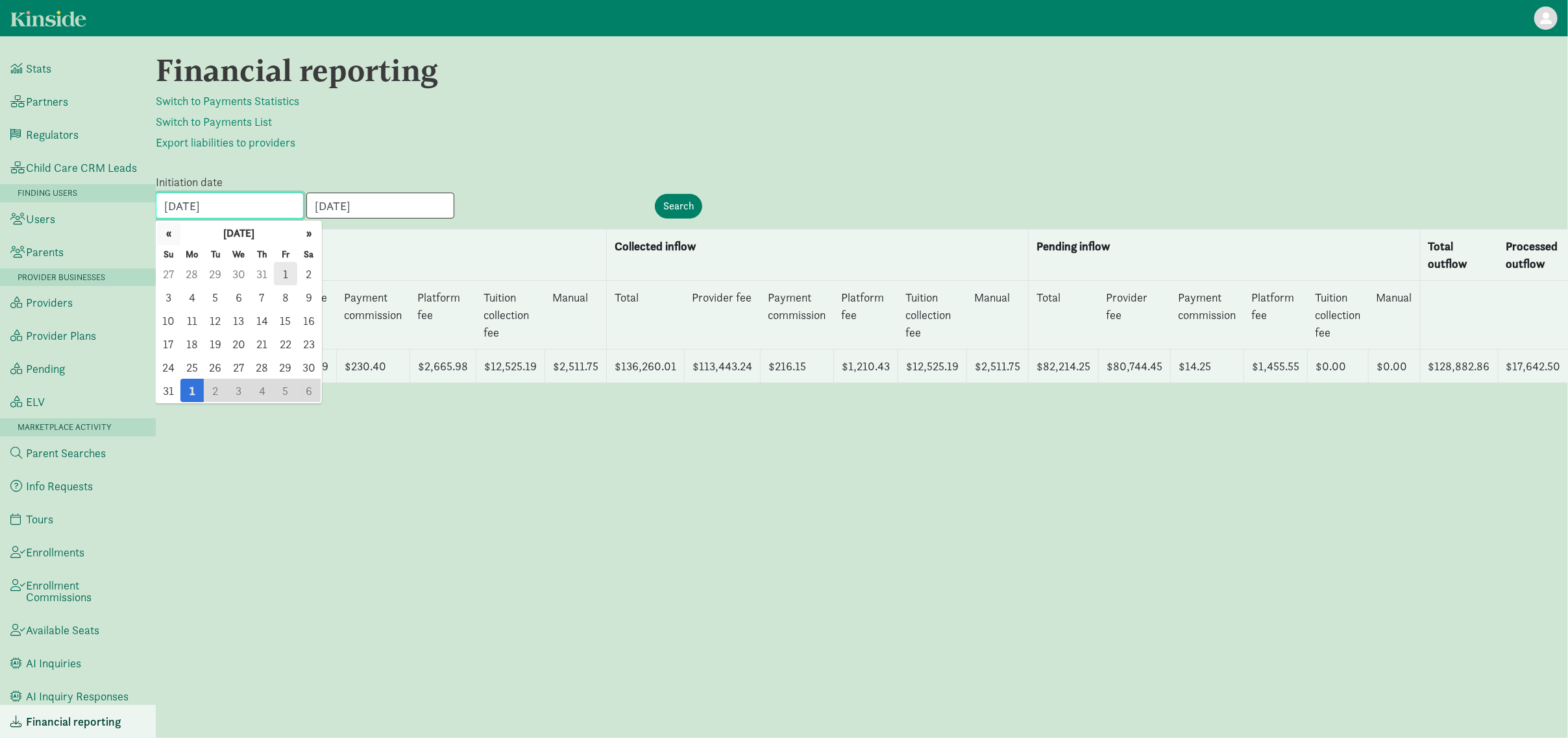
click at [169, 236] on button "«" at bounding box center [169, 233] width 23 height 23
click at [255, 347] on span "24" at bounding box center [262, 343] width 23 height 23
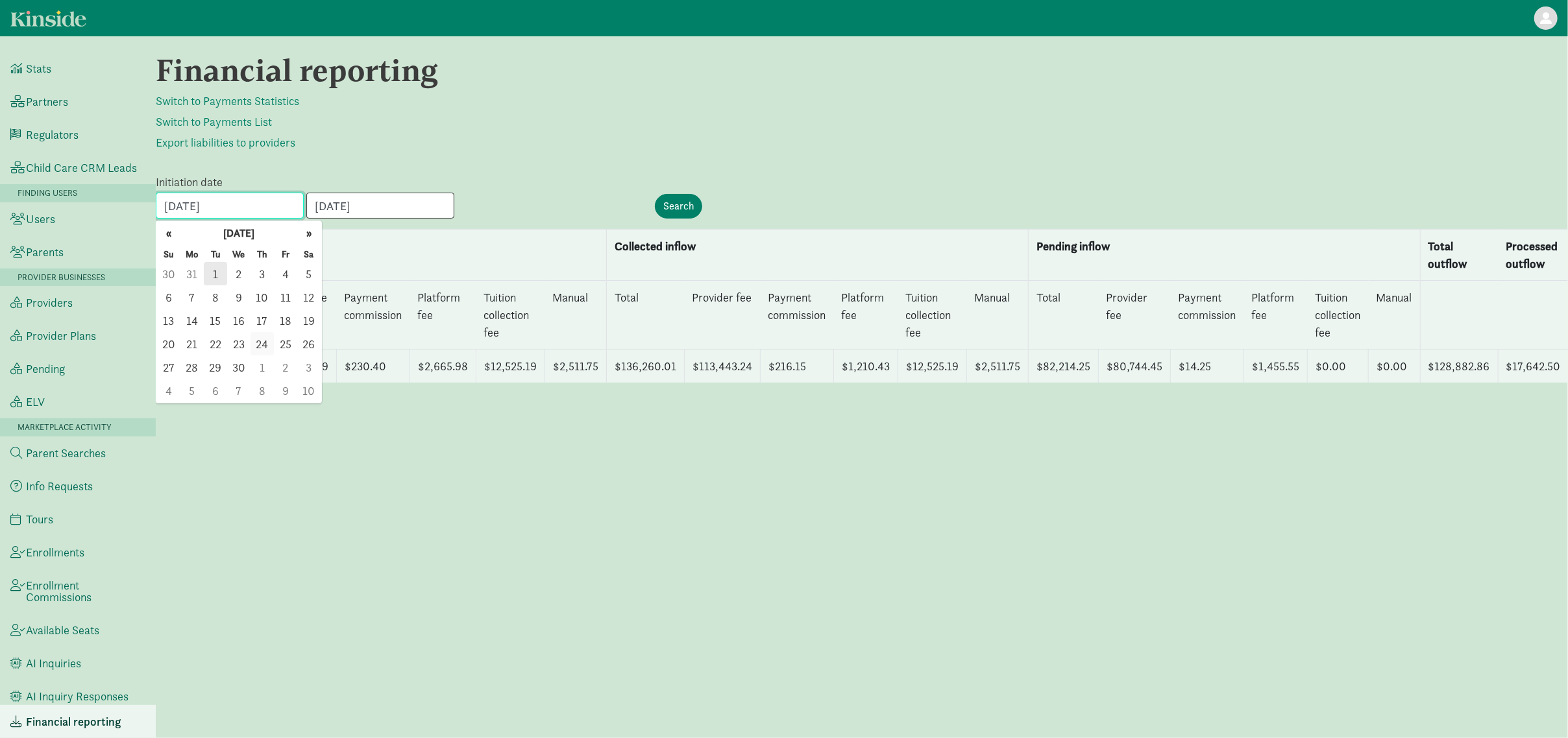
type input "[DATE]"
click at [407, 208] on input "09/30/2025" at bounding box center [380, 205] width 148 height 26
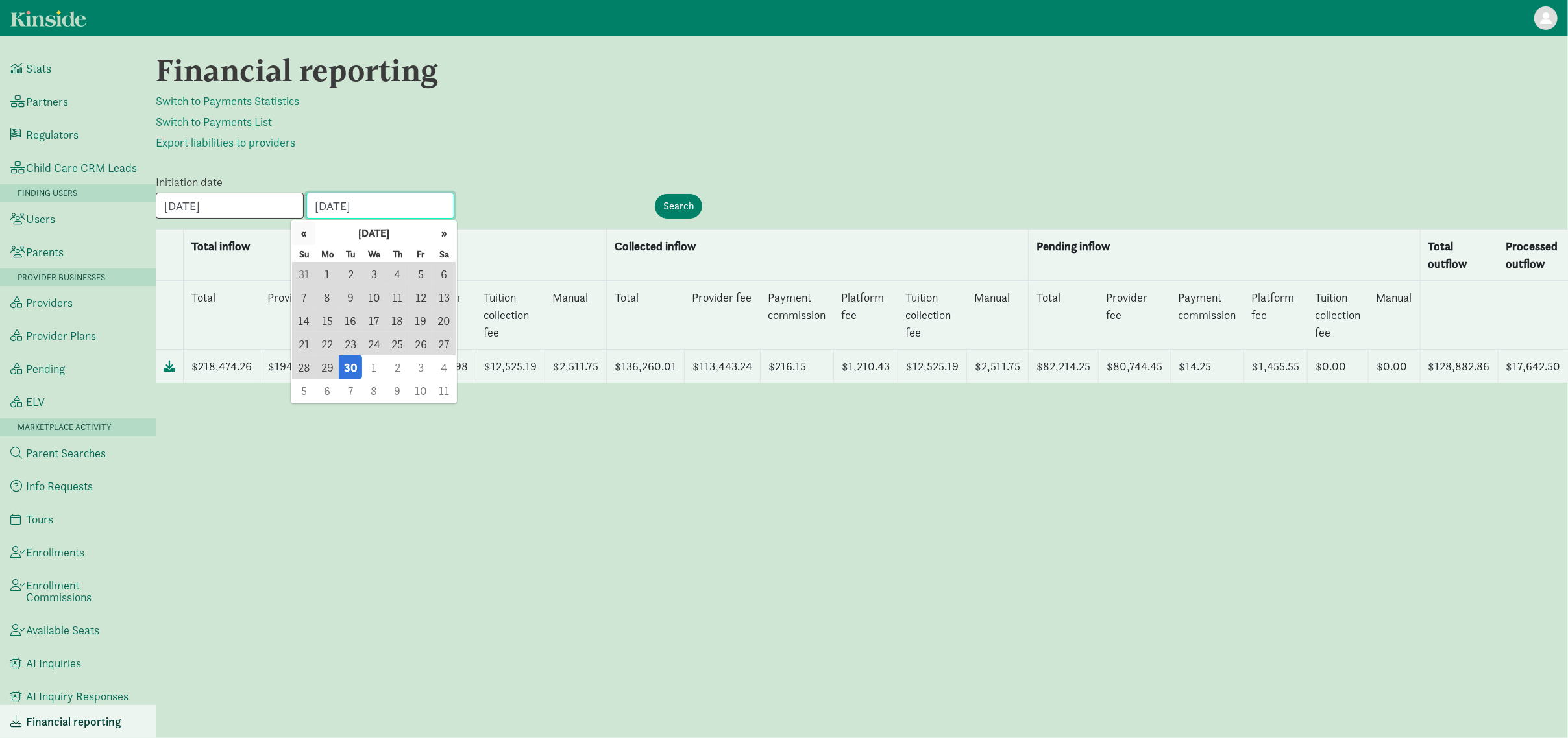
click at [306, 233] on button "«" at bounding box center [304, 233] width 23 height 23
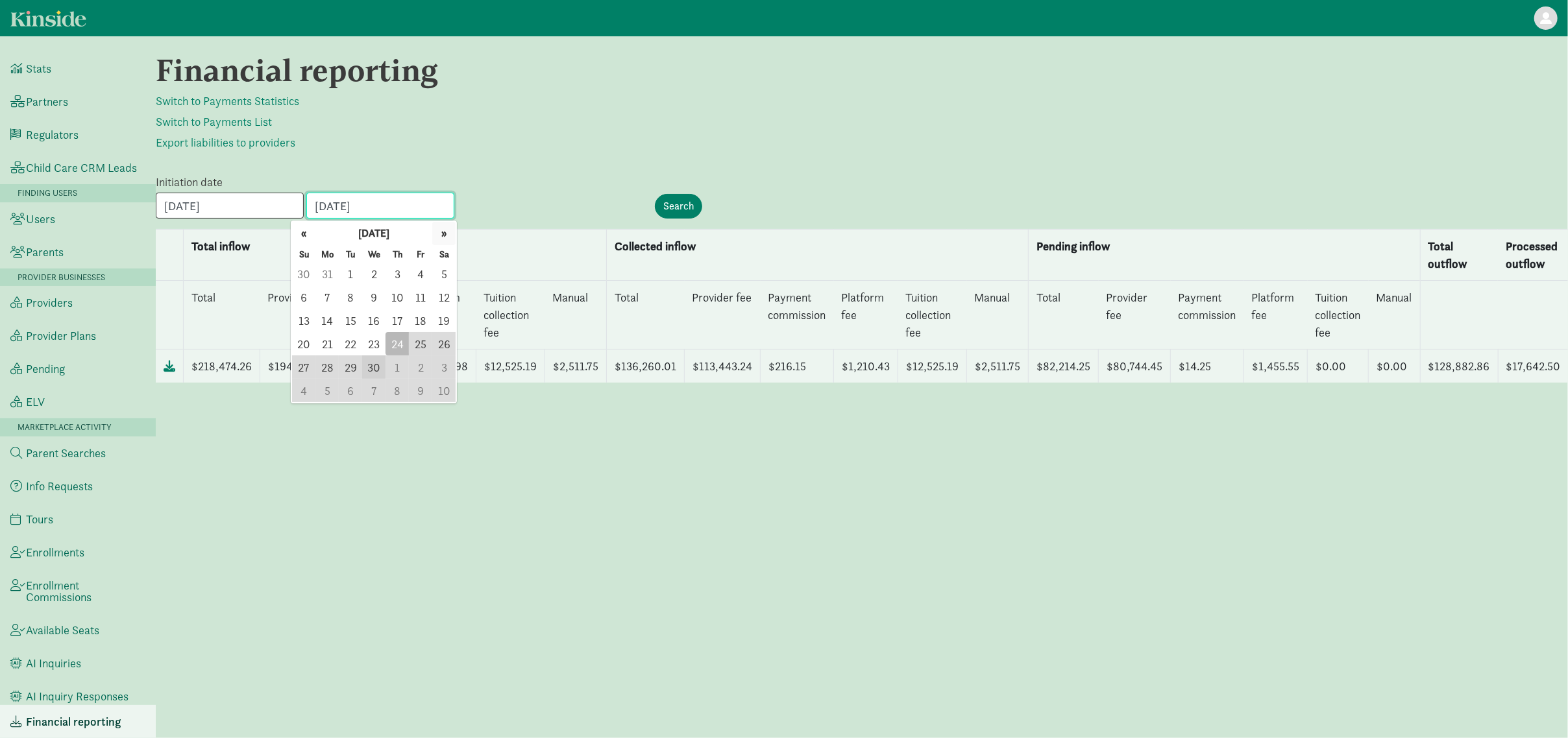
click at [444, 230] on button "»" at bounding box center [444, 233] width 23 height 23
drag, startPoint x: 401, startPoint y: 272, endPoint x: 409, endPoint y: 270, distance: 8.2
click at [400, 272] on span "5" at bounding box center [397, 274] width 23 height 23
type input "[DATE]"
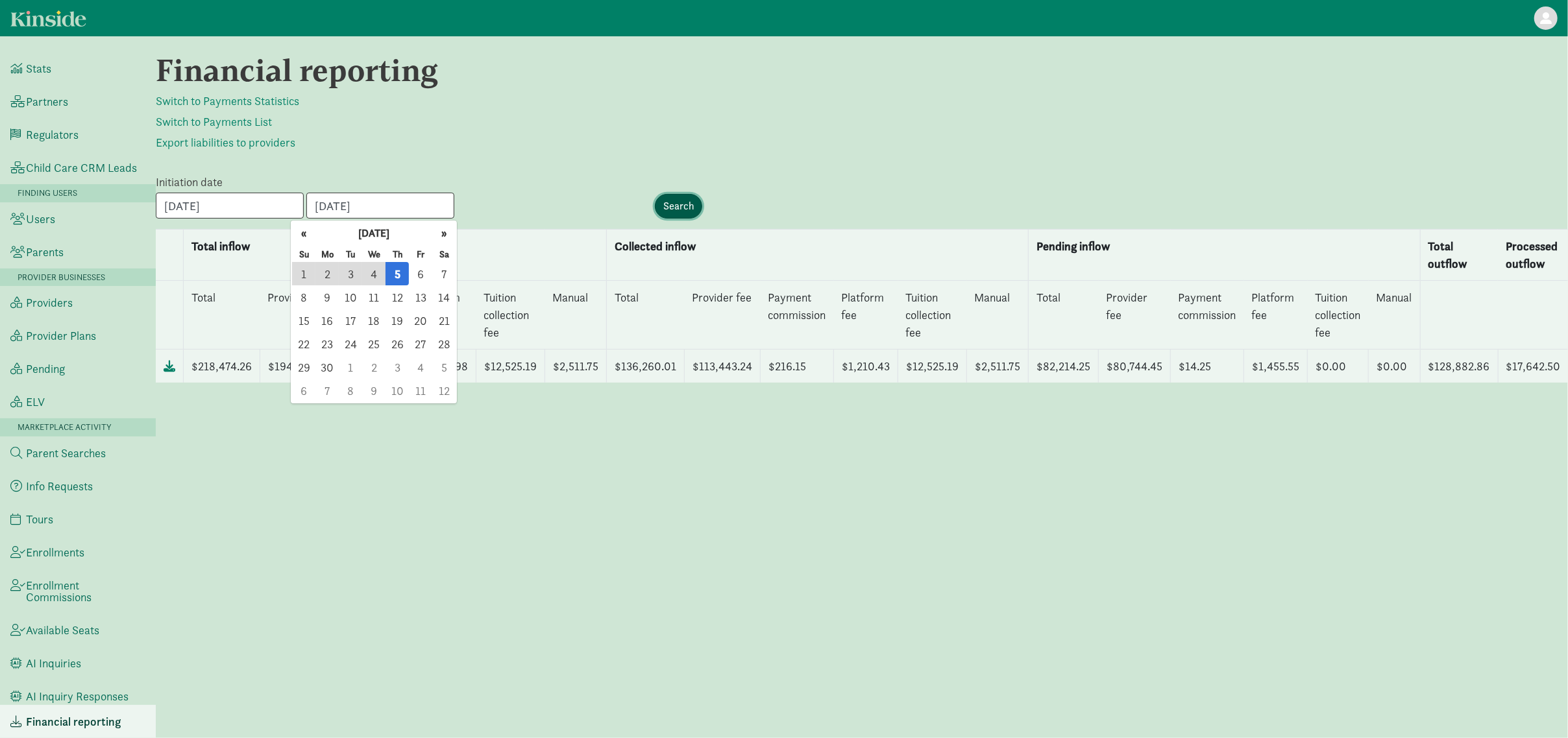
click at [695, 213] on input "Search" at bounding box center [678, 206] width 47 height 25
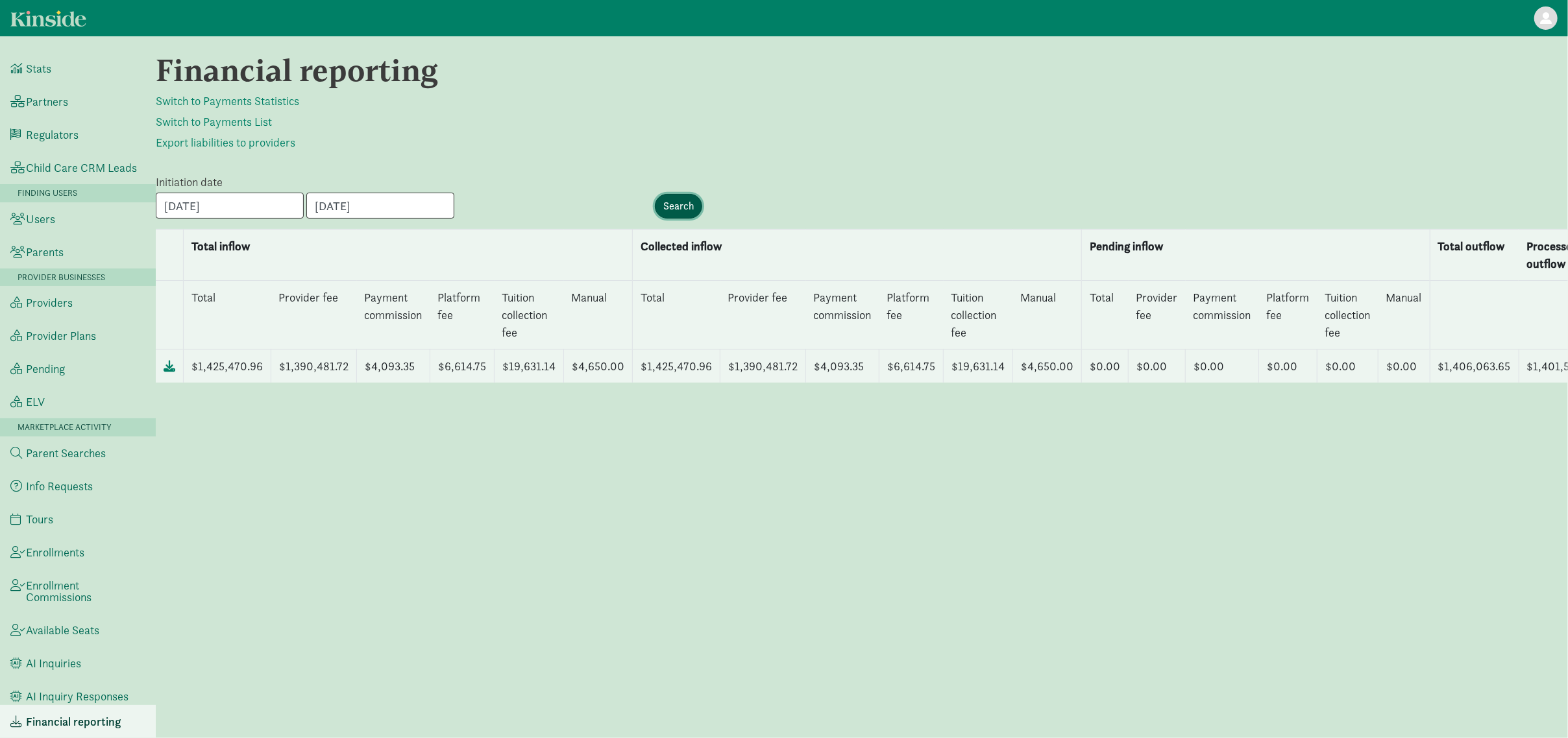
click at [693, 202] on input "Search" at bounding box center [678, 206] width 47 height 25
click at [175, 366] on icon at bounding box center [170, 366] width 12 height 12
drag, startPoint x: 1493, startPoint y: 0, endPoint x: 903, endPoint y: 187, distance: 618.9
click at [903, 187] on div "Initiation date [DATE] « [DATE] » Su Mo Tu We Th Fr Sa 30 31 1 2 3 4 5 6 7 8 9 …" at bounding box center [862, 200] width 1419 height 55
click at [1225, 91] on div "Financial reporting Switch to Payments Statistics Switch to Payments List Expor…" at bounding box center [862, 387] width 1412 height 671
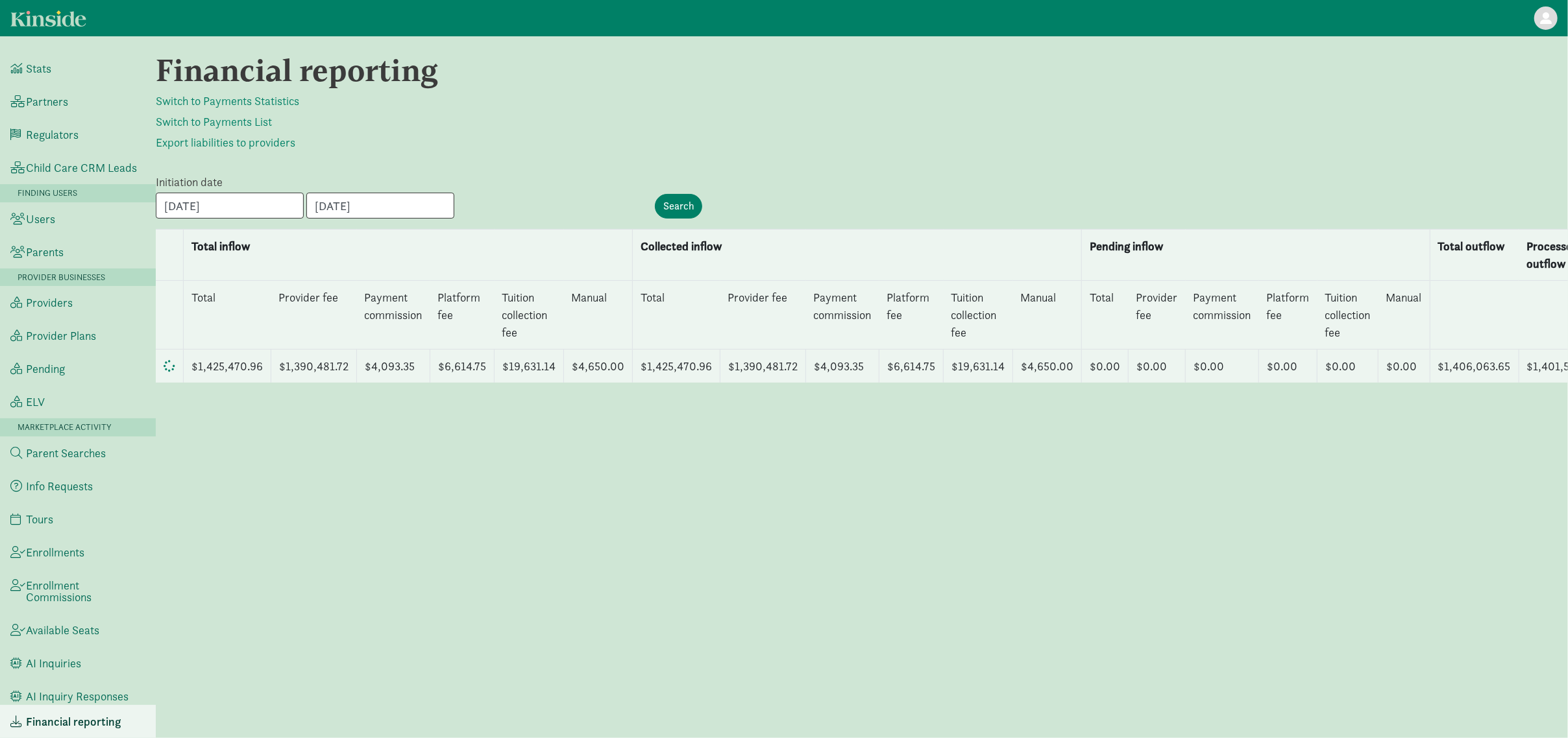
click at [714, 642] on div "Financial reporting Switch to Payments Statistics Switch to Payments List Expor…" at bounding box center [862, 387] width 1412 height 671
click at [879, 93] on p "Switch to Payments Statistics" at bounding box center [862, 101] width 1412 height 16
